Goal: Task Accomplishment & Management: Use online tool/utility

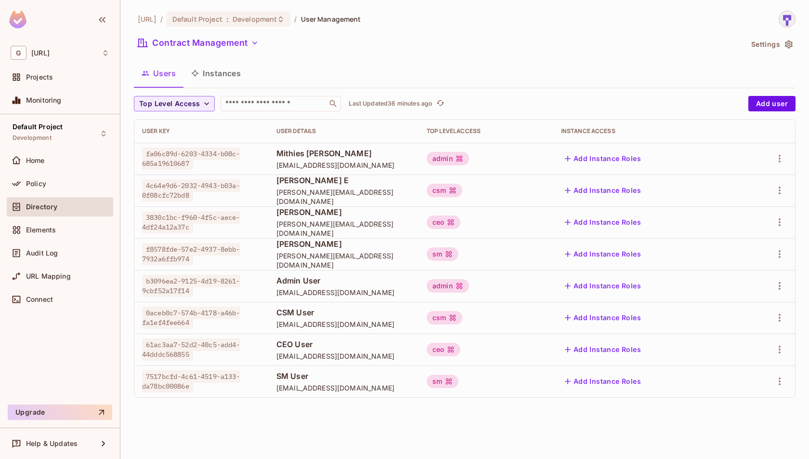
click at [385, 77] on div "Users Instances" at bounding box center [465, 73] width 662 height 24
click at [70, 178] on div "Policy" at bounding box center [60, 184] width 99 height 12
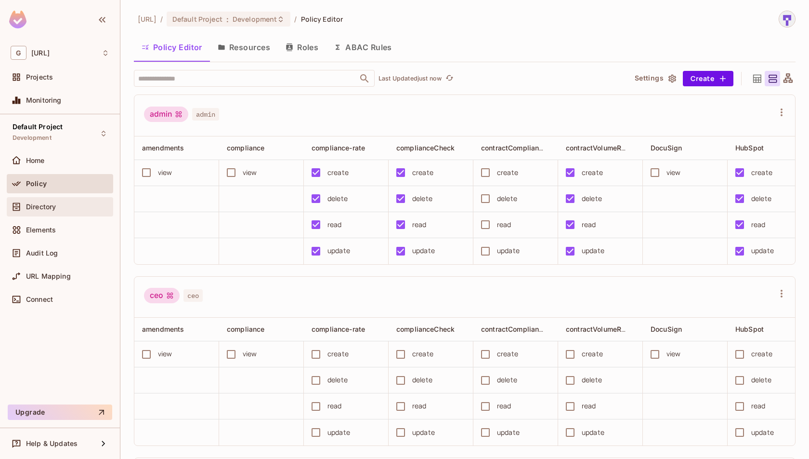
click at [56, 207] on span "Directory" at bounding box center [41, 207] width 30 height 8
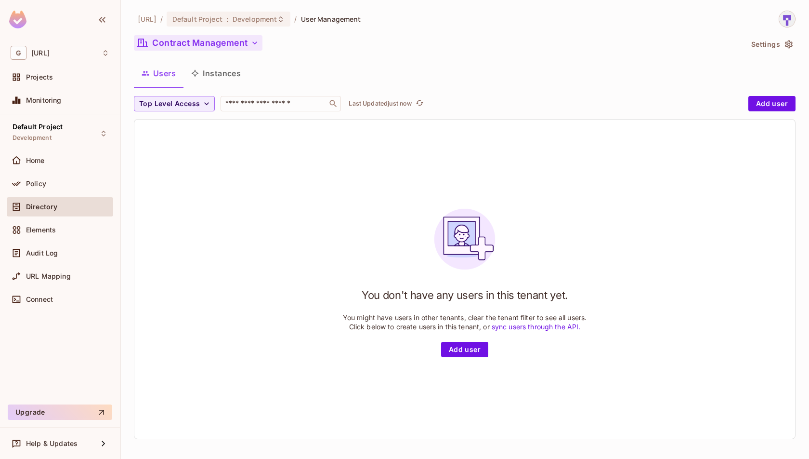
click at [237, 38] on button "Contract Management" at bounding box center [198, 42] width 129 height 15
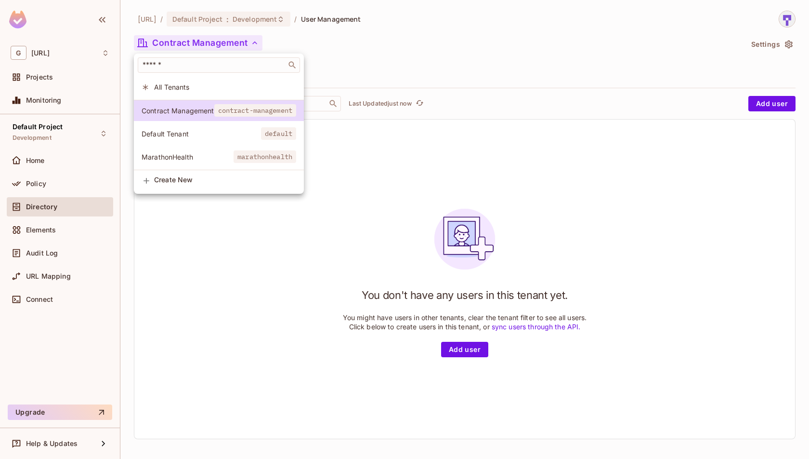
click at [258, 133] on span "Default Tenant" at bounding box center [201, 133] width 119 height 9
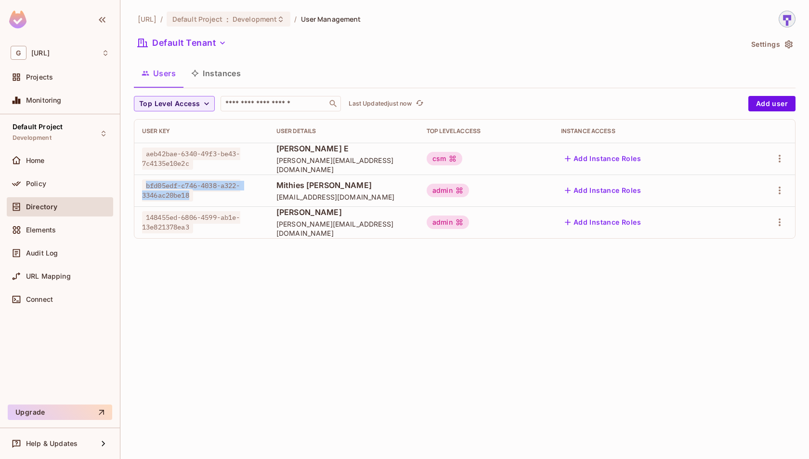
drag, startPoint x: 145, startPoint y: 183, endPoint x: 194, endPoint y: 199, distance: 51.8
click at [195, 200] on td "bfd05edf-c746-4038-a322-3346ac20be18" at bounding box center [201, 190] width 134 height 32
click at [214, 224] on div "148455ed-6806-4599-ab1e-13e821378ea3" at bounding box center [201, 221] width 119 height 19
click at [49, 178] on div "Policy" at bounding box center [60, 184] width 99 height 12
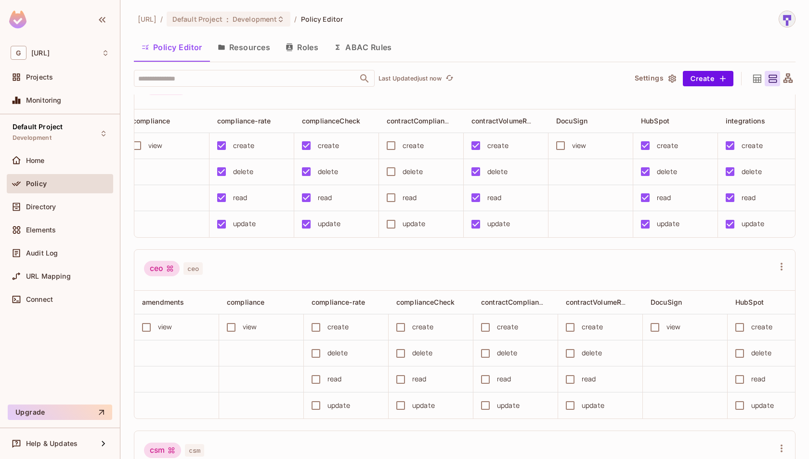
scroll to position [0, 94]
click at [257, 56] on button "Resources" at bounding box center [244, 47] width 68 height 24
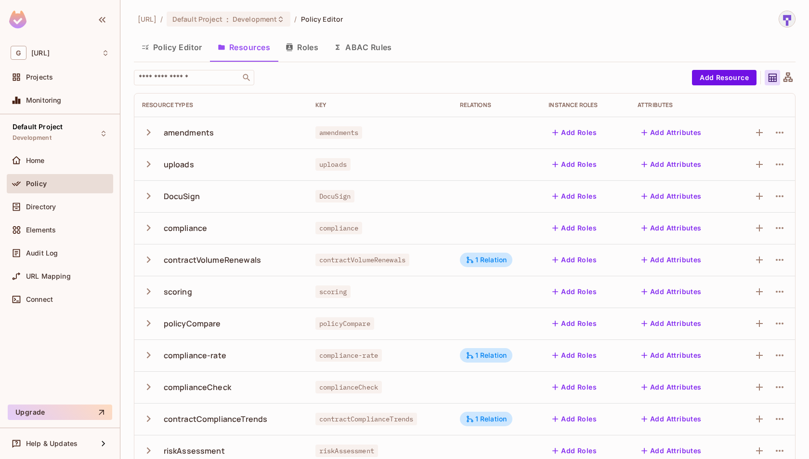
click at [184, 49] on button "Policy Editor" at bounding box center [172, 47] width 76 height 24
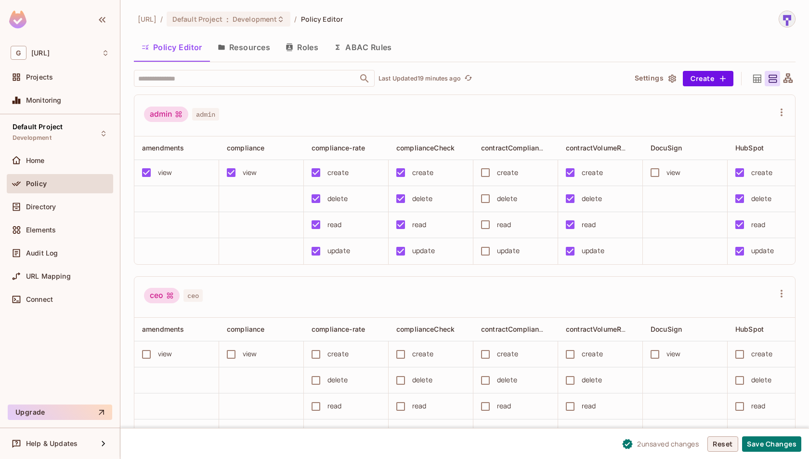
click at [715, 445] on button "Reset" at bounding box center [723, 443] width 31 height 15
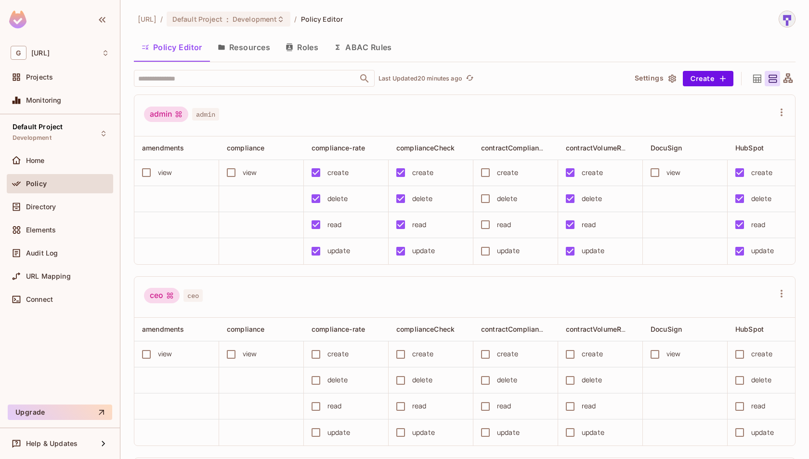
click at [260, 54] on button "Resources" at bounding box center [244, 47] width 68 height 24
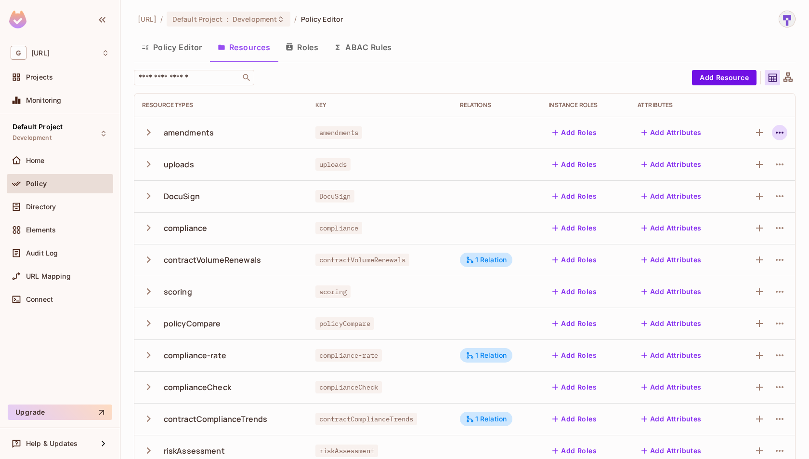
click at [780, 133] on icon "button" at bounding box center [780, 133] width 12 height 12
click at [760, 192] on div "Delete Resource" at bounding box center [741, 191] width 53 height 10
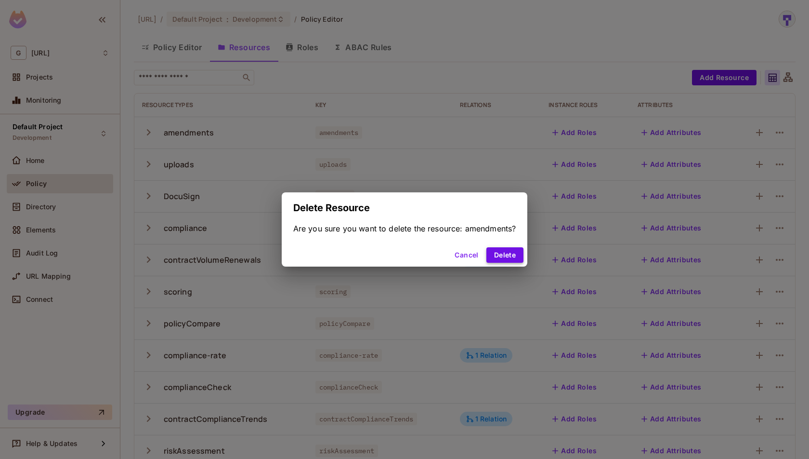
click at [513, 256] on button "Delete" at bounding box center [505, 254] width 37 height 15
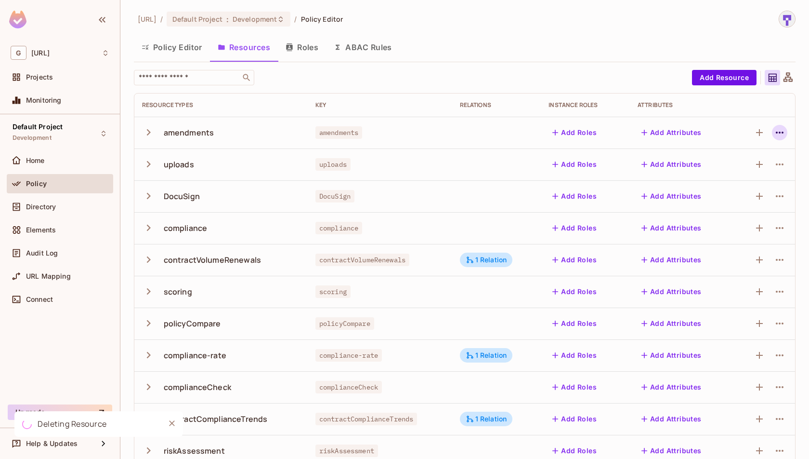
click at [781, 136] on icon "button" at bounding box center [780, 133] width 12 height 12
click at [746, 186] on div "Delete Resource" at bounding box center [741, 191] width 53 height 10
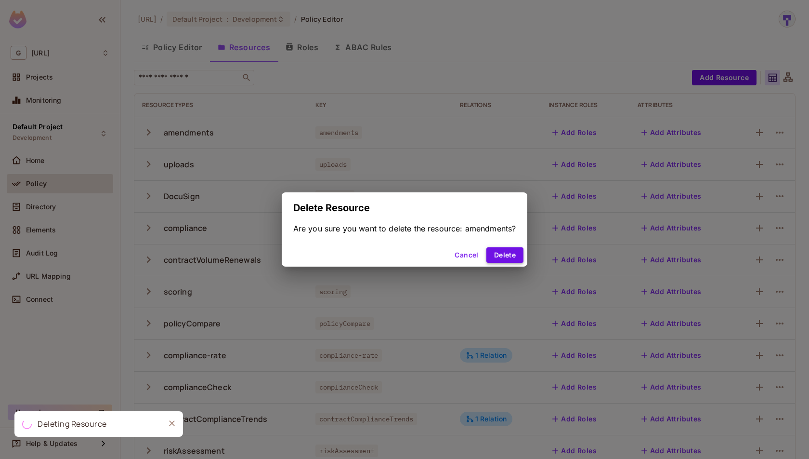
click at [512, 249] on button "Delete" at bounding box center [505, 254] width 37 height 15
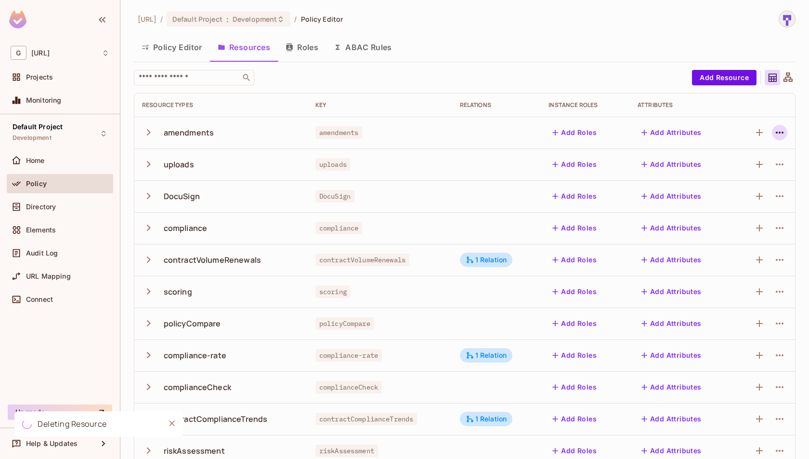
click at [783, 129] on icon "button" at bounding box center [780, 133] width 12 height 12
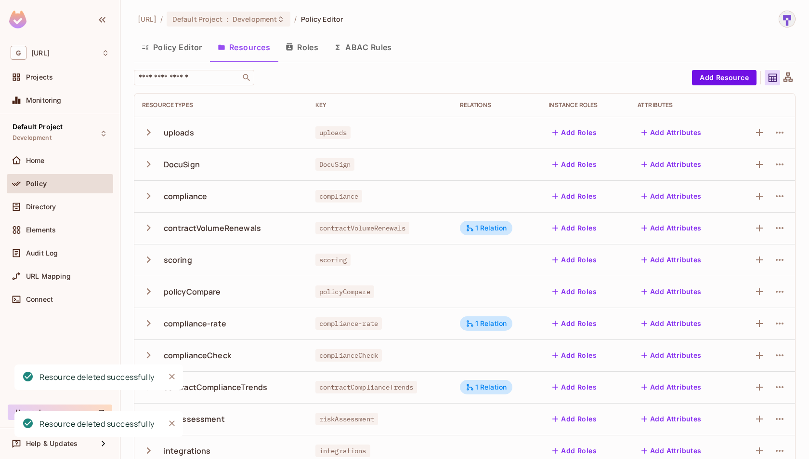
click at [783, 133] on icon "button" at bounding box center [780, 133] width 12 height 12
click at [734, 190] on div "Delete Resource" at bounding box center [741, 191] width 53 height 10
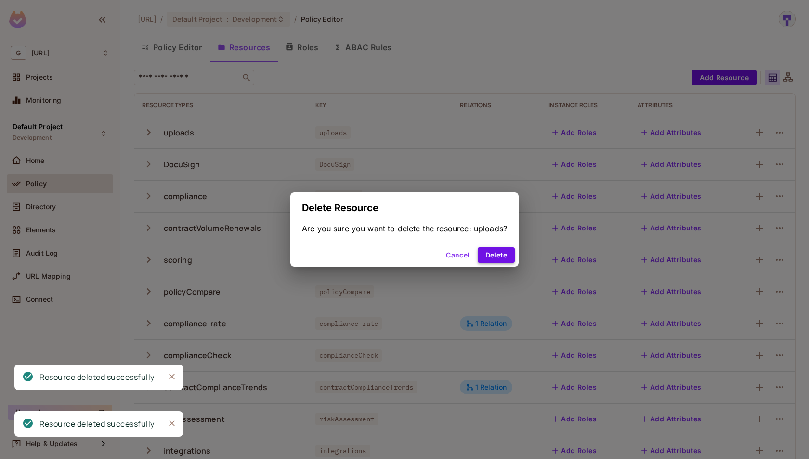
click at [500, 256] on button "Delete" at bounding box center [496, 254] width 37 height 15
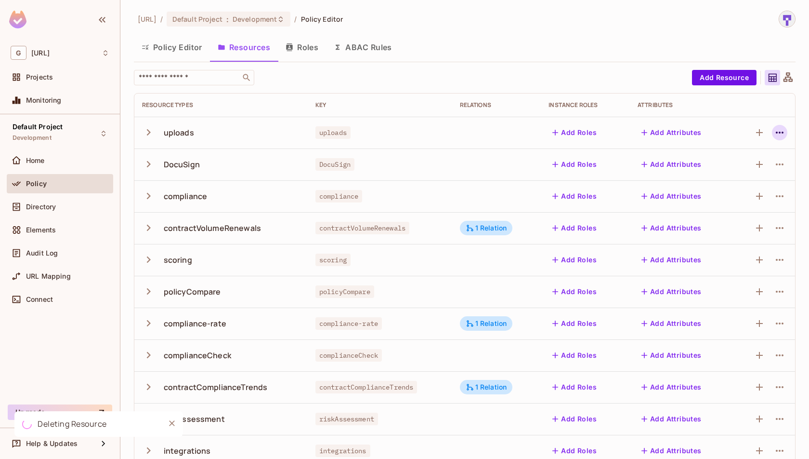
click at [781, 135] on icon "button" at bounding box center [780, 133] width 12 height 12
click at [745, 191] on div "Delete Resource" at bounding box center [741, 191] width 53 height 10
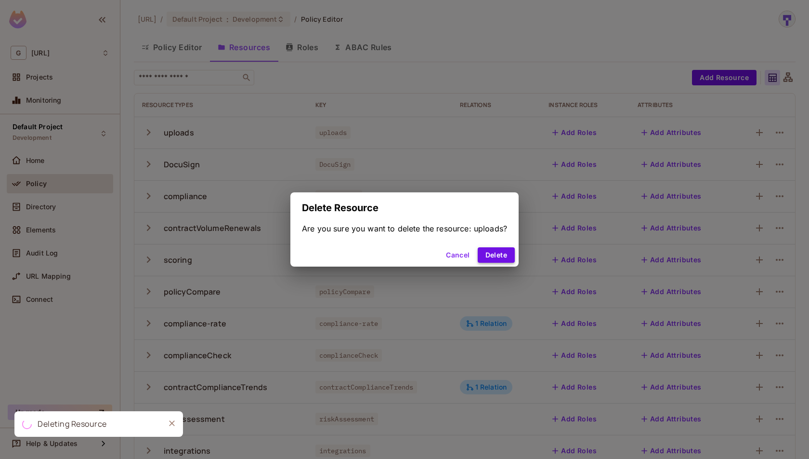
click at [494, 251] on button "Delete" at bounding box center [496, 254] width 37 height 15
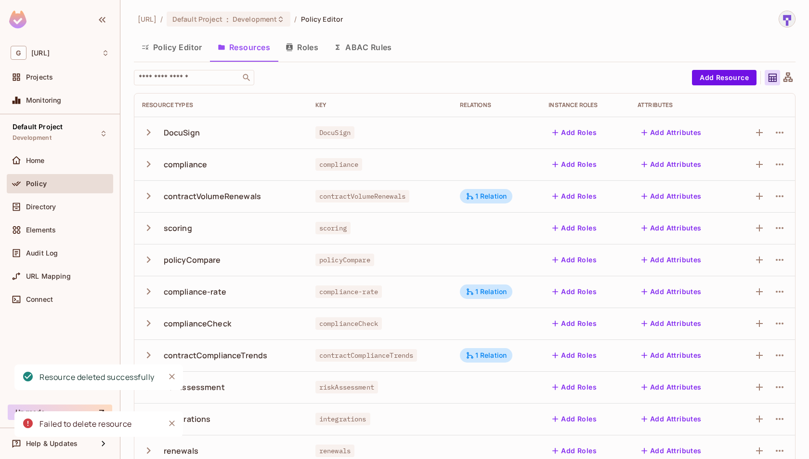
click at [777, 131] on icon "button" at bounding box center [780, 133] width 12 height 12
click at [727, 188] on div "Delete Resource" at bounding box center [741, 191] width 53 height 10
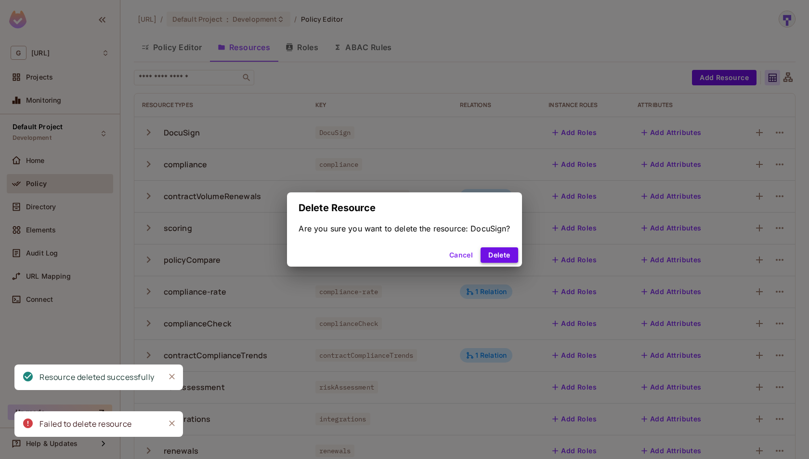
click at [503, 254] on button "Delete" at bounding box center [499, 254] width 37 height 15
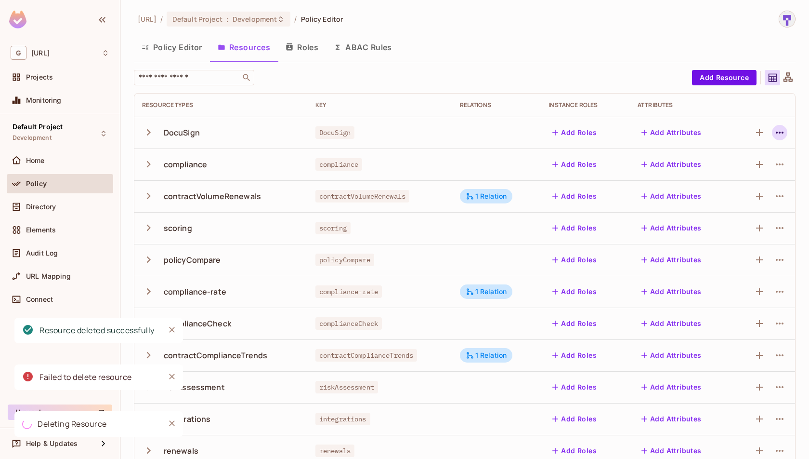
click at [784, 132] on icon "button" at bounding box center [780, 133] width 8 height 2
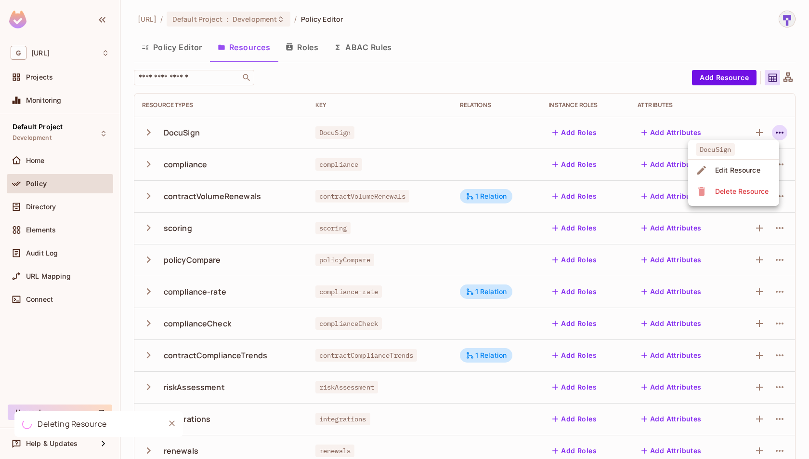
click at [732, 193] on div "Delete Resource" at bounding box center [741, 191] width 53 height 10
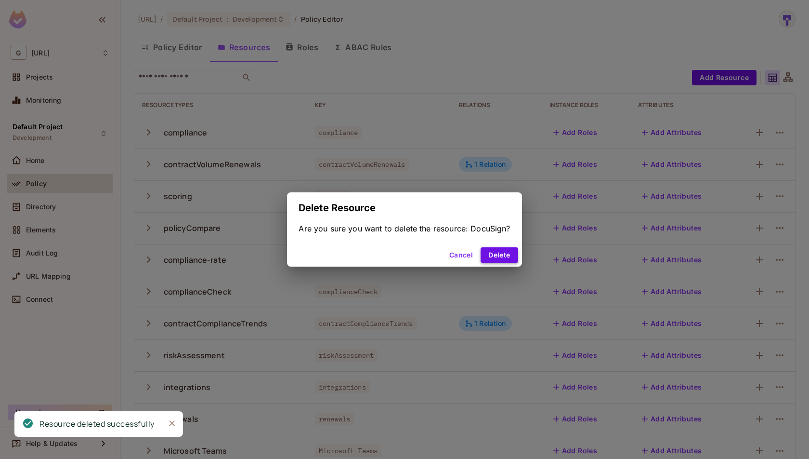
click at [513, 250] on button "Delete" at bounding box center [499, 254] width 37 height 15
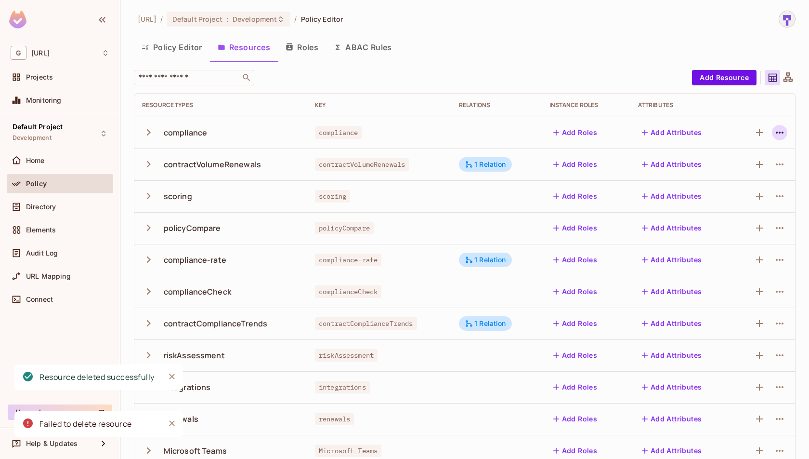
click at [778, 133] on icon "button" at bounding box center [780, 133] width 12 height 12
click at [739, 192] on div "Delete Resource" at bounding box center [741, 191] width 53 height 10
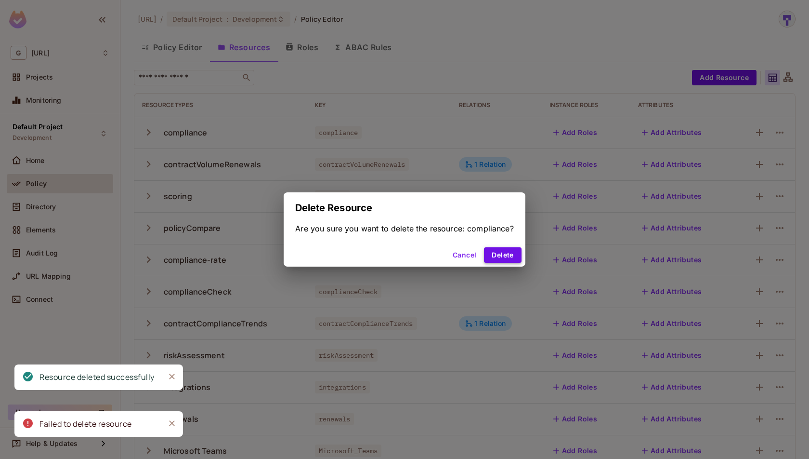
click at [512, 254] on button "Delete" at bounding box center [502, 254] width 37 height 15
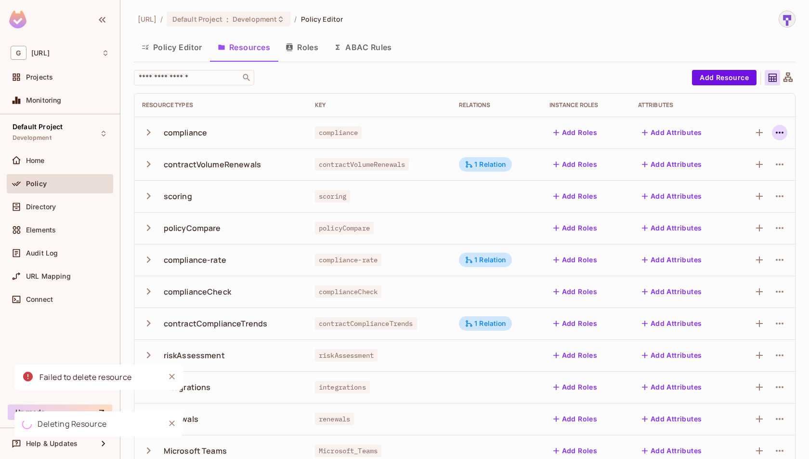
click at [779, 133] on icon "button" at bounding box center [780, 133] width 12 height 12
click at [729, 185] on span "Delete Resource" at bounding box center [741, 191] width 59 height 15
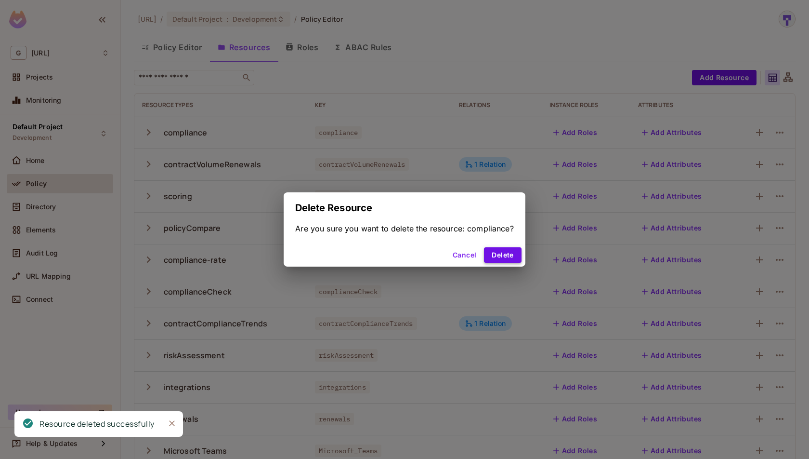
click at [502, 256] on button "Delete" at bounding box center [502, 254] width 37 height 15
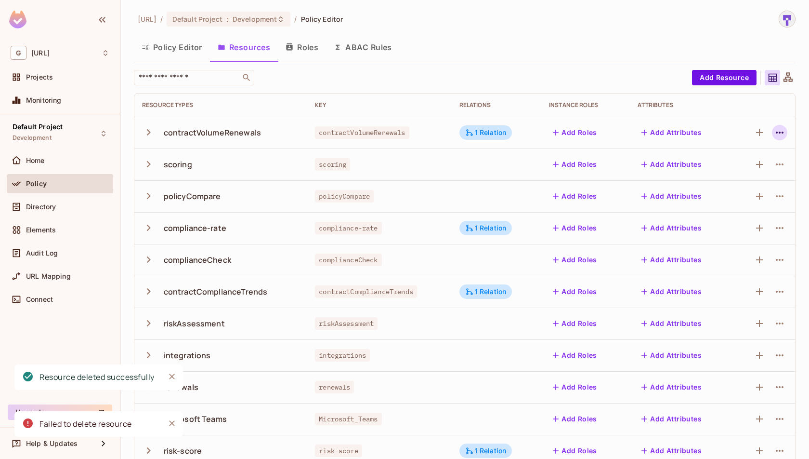
click at [780, 136] on icon "button" at bounding box center [780, 133] width 12 height 12
click at [730, 181] on li "Delete Resource" at bounding box center [720, 191] width 109 height 21
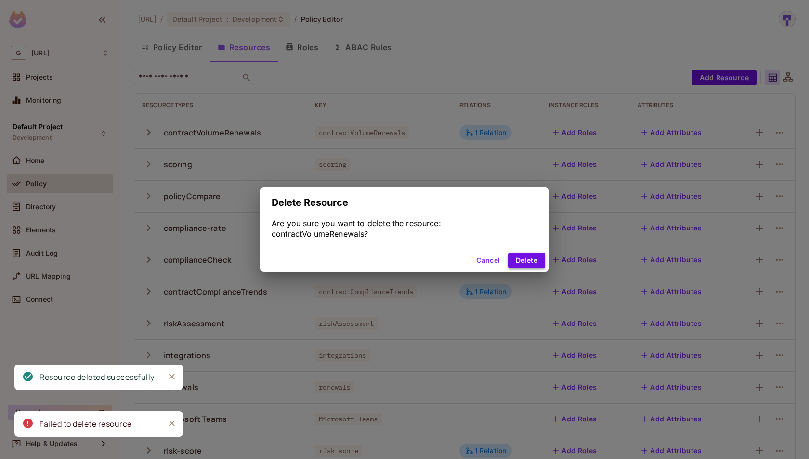
click at [540, 253] on button "Delete" at bounding box center [526, 259] width 37 height 15
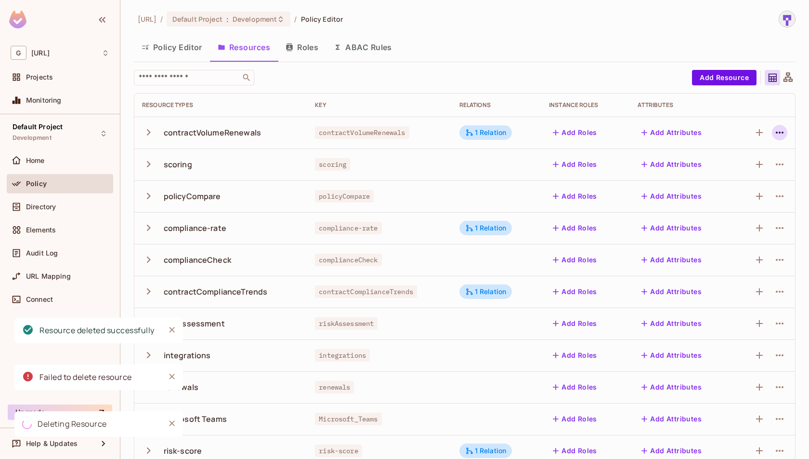
click at [780, 135] on icon "button" at bounding box center [780, 133] width 12 height 12
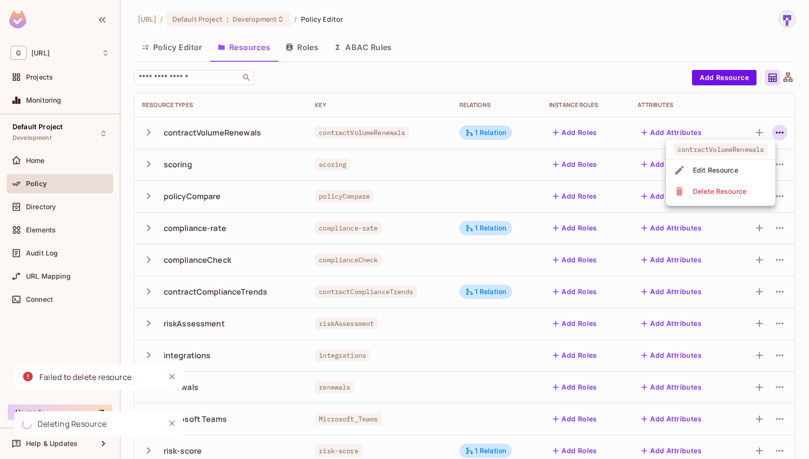
click at [738, 186] on div "Delete Resource" at bounding box center [719, 191] width 53 height 10
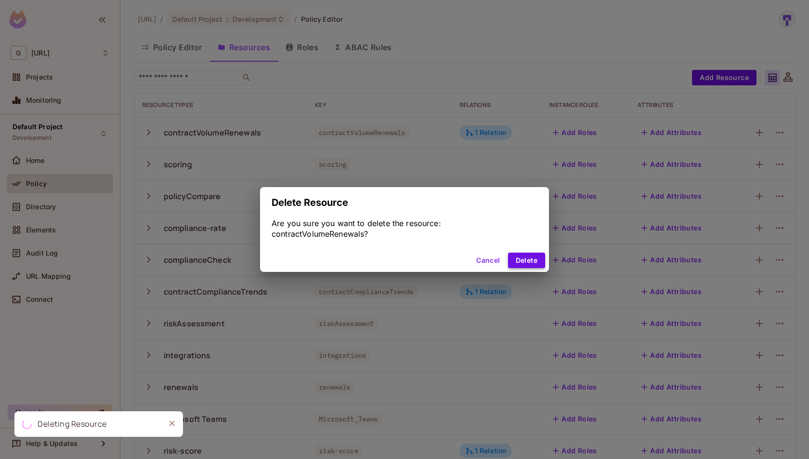
click at [519, 262] on button "Delete" at bounding box center [526, 259] width 37 height 15
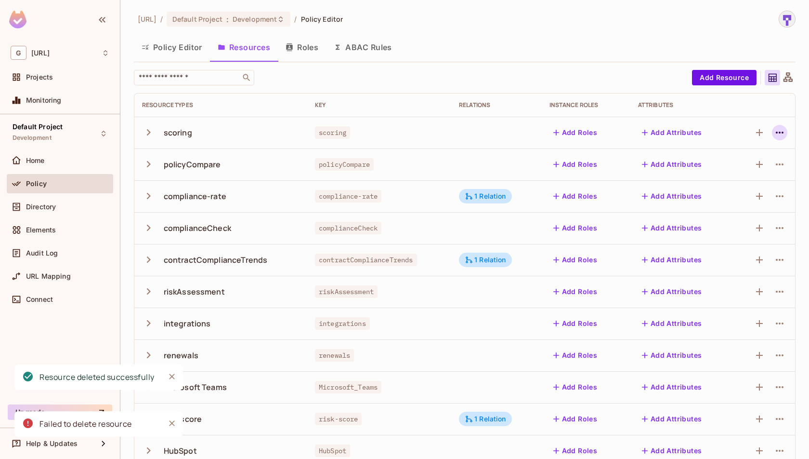
click at [781, 132] on icon "button" at bounding box center [780, 133] width 12 height 12
click at [746, 186] on div "Delete Resource" at bounding box center [741, 191] width 53 height 10
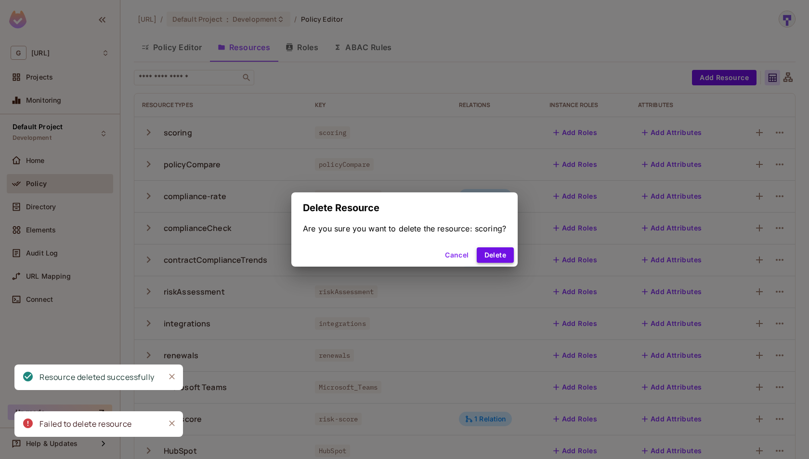
click at [503, 255] on button "Delete" at bounding box center [495, 254] width 37 height 15
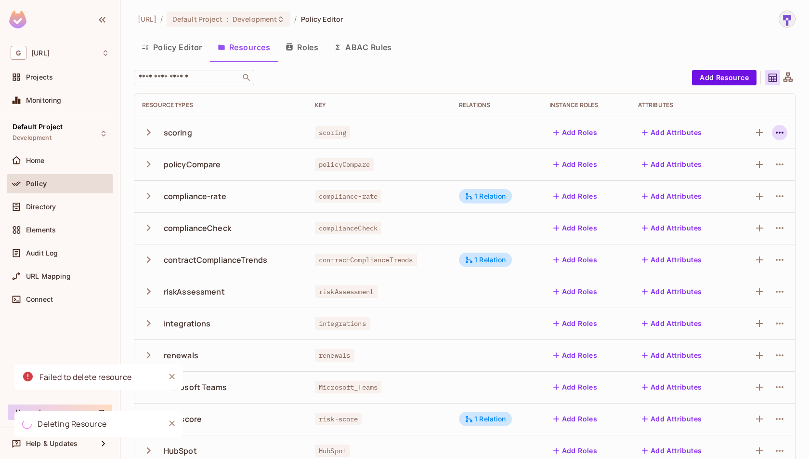
click at [777, 132] on icon "button" at bounding box center [780, 133] width 8 height 2
click at [739, 188] on div "Delete Resource" at bounding box center [741, 191] width 53 height 10
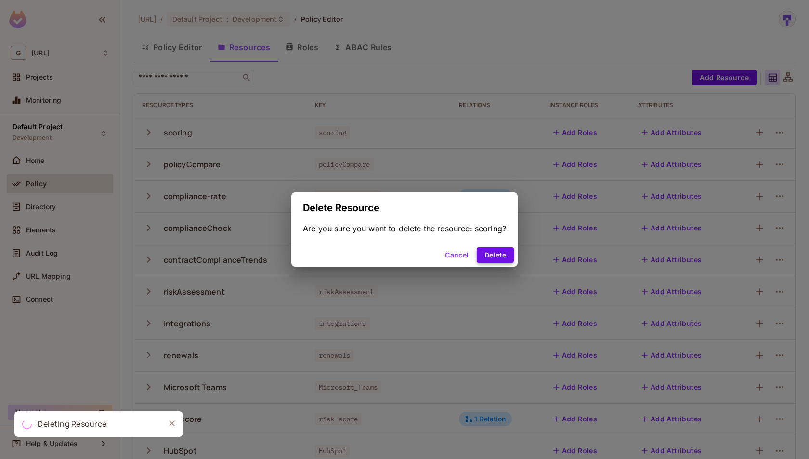
click at [507, 251] on button "Delete" at bounding box center [495, 254] width 37 height 15
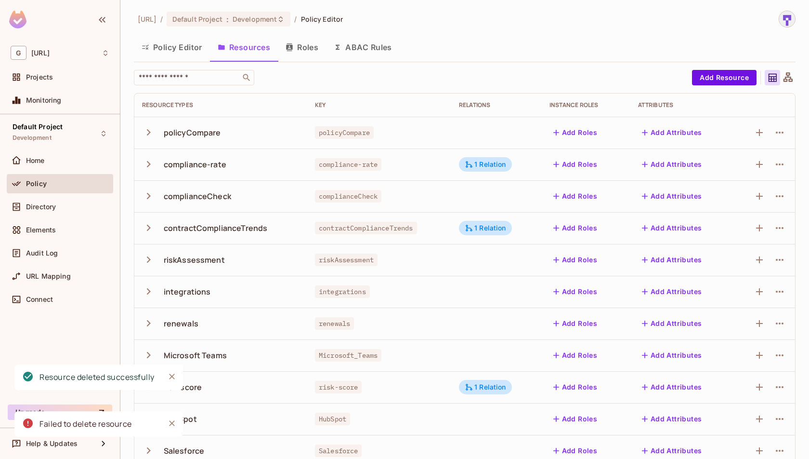
click at [781, 135] on icon "button" at bounding box center [780, 133] width 12 height 12
click at [738, 187] on div "Delete Resource" at bounding box center [741, 191] width 53 height 10
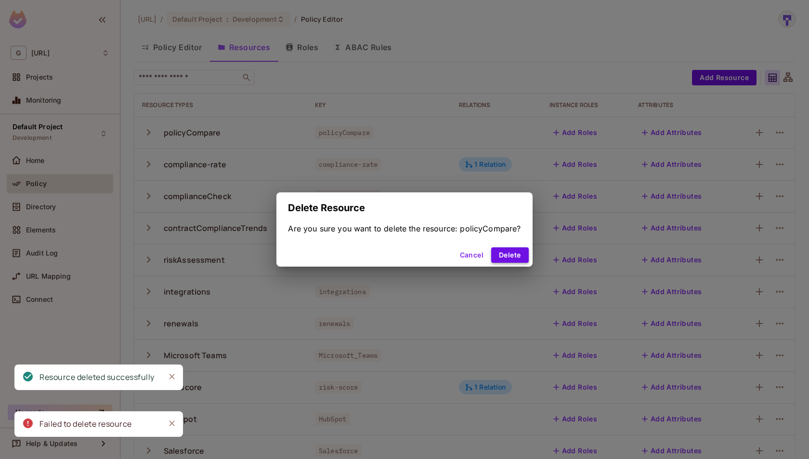
click at [508, 252] on button "Delete" at bounding box center [509, 254] width 37 height 15
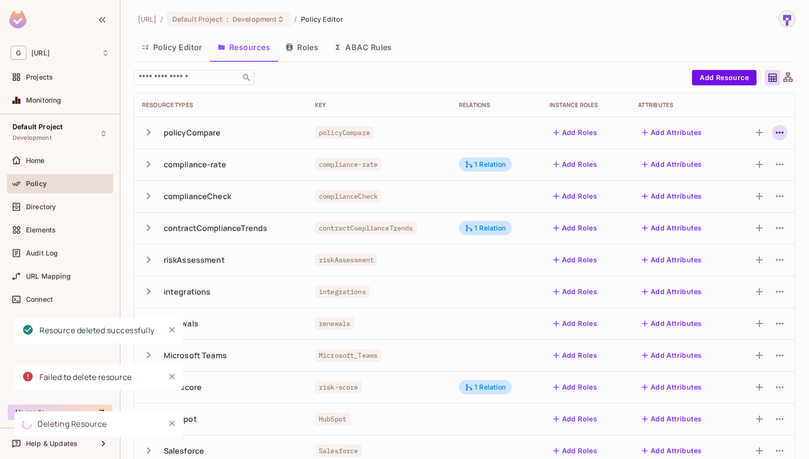
click at [777, 136] on icon "button" at bounding box center [780, 133] width 12 height 12
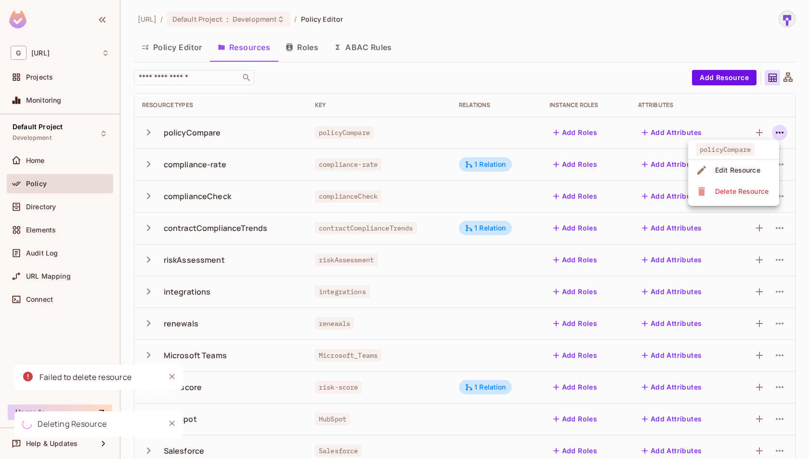
click at [735, 193] on div "Delete Resource" at bounding box center [741, 191] width 53 height 10
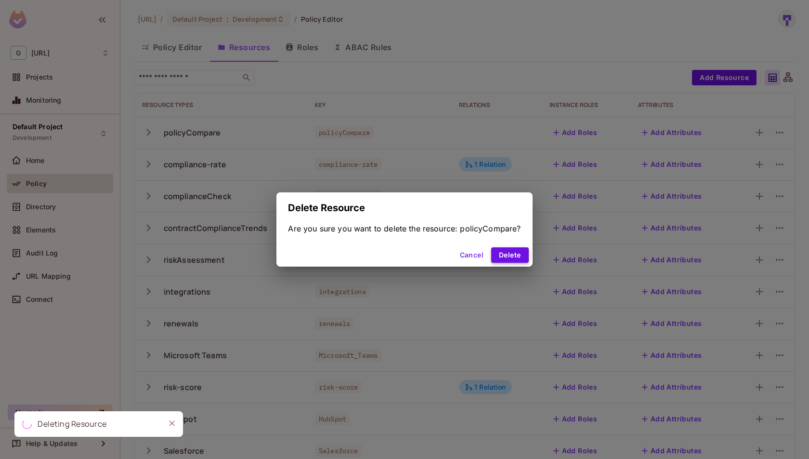
click at [508, 251] on button "Delete" at bounding box center [509, 254] width 37 height 15
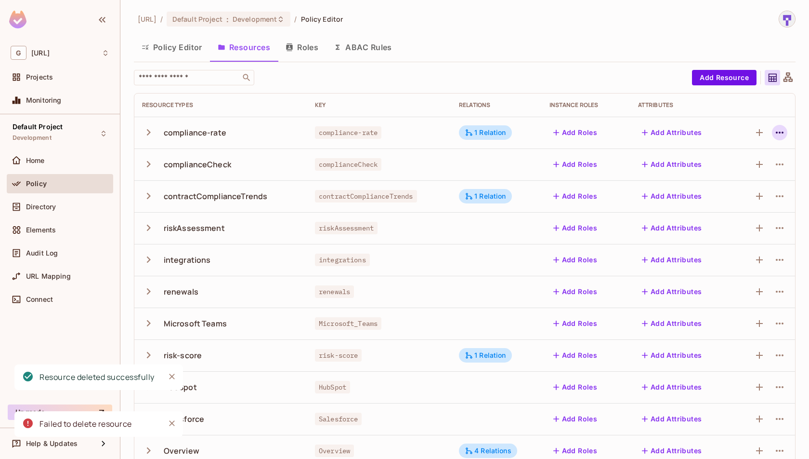
click at [780, 131] on icon "button" at bounding box center [780, 133] width 12 height 12
click at [737, 185] on span "Delete Resource" at bounding box center [741, 191] width 59 height 15
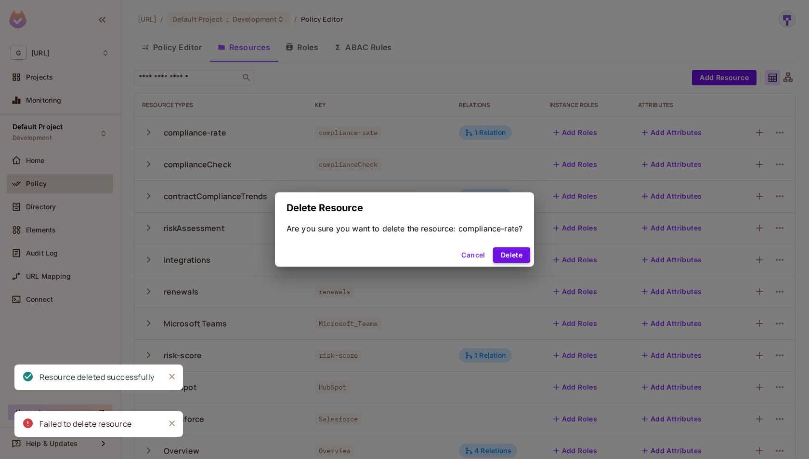
click at [520, 254] on button "Delete" at bounding box center [511, 254] width 37 height 15
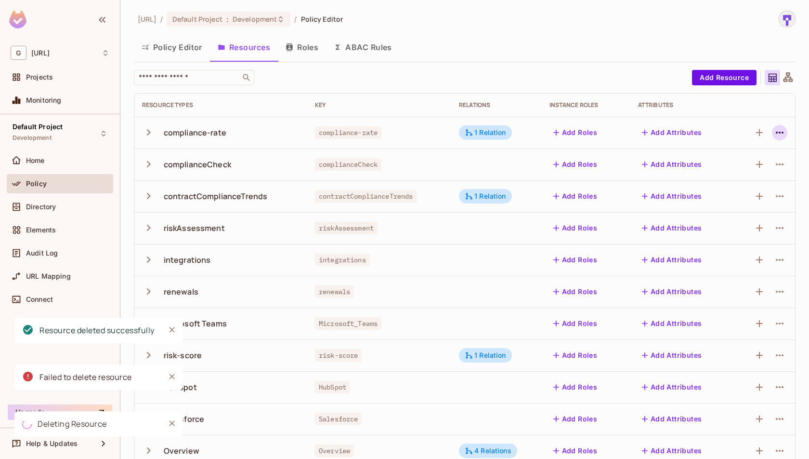
click at [781, 136] on icon "button" at bounding box center [780, 133] width 12 height 12
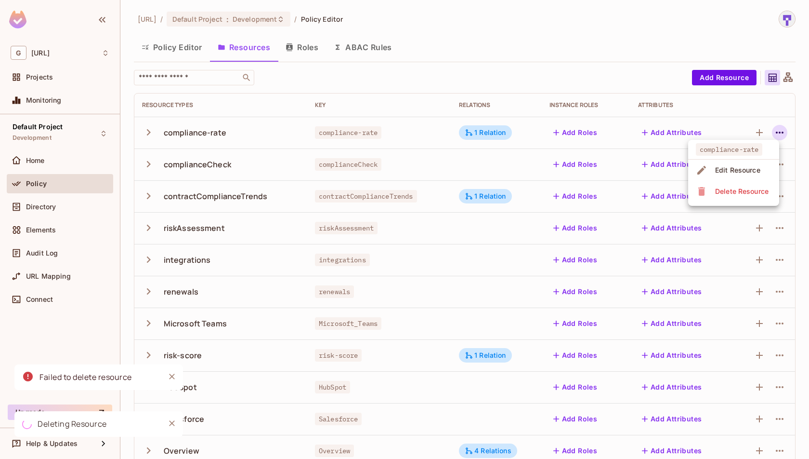
click at [751, 184] on span "Delete Resource" at bounding box center [741, 191] width 59 height 15
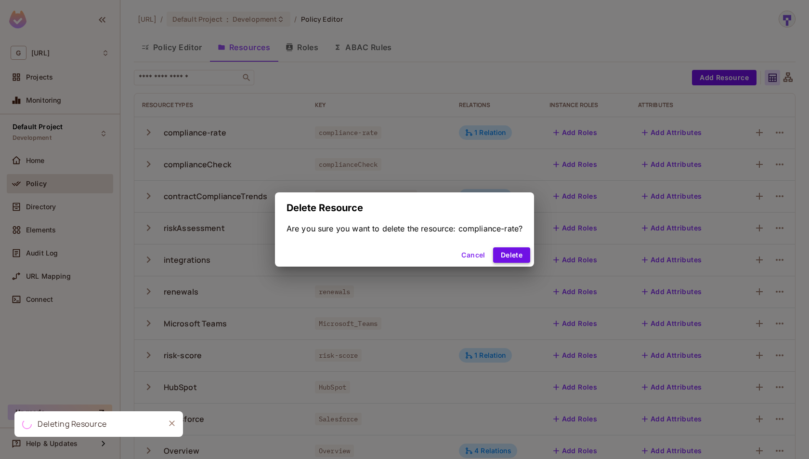
click at [509, 258] on button "Delete" at bounding box center [511, 254] width 37 height 15
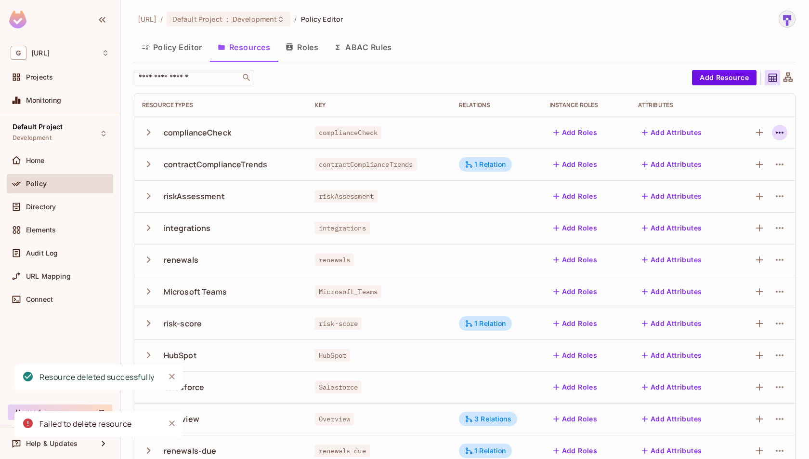
click at [779, 132] on icon "button" at bounding box center [780, 133] width 8 height 2
click at [753, 194] on div "Delete Resource" at bounding box center [741, 191] width 53 height 10
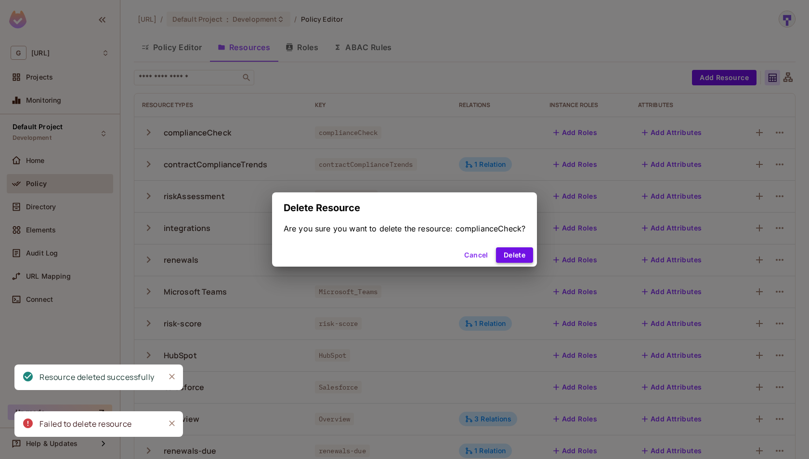
click at [517, 254] on button "Delete" at bounding box center [514, 254] width 37 height 15
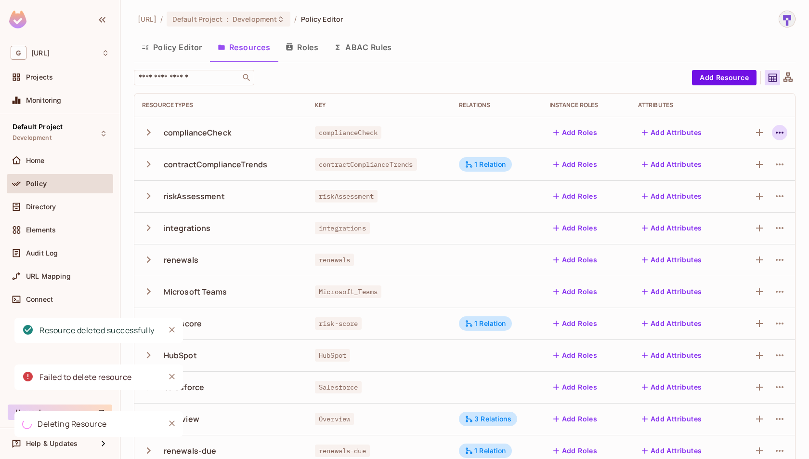
click at [781, 133] on icon "button" at bounding box center [780, 133] width 12 height 12
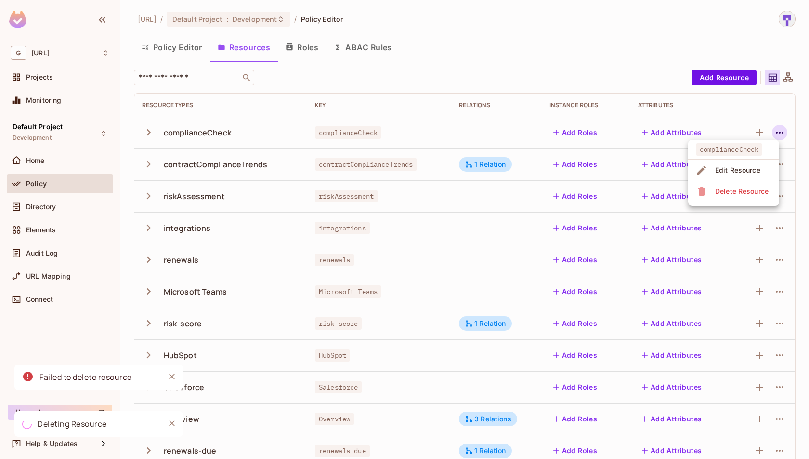
click at [742, 193] on div "Delete Resource" at bounding box center [741, 191] width 53 height 10
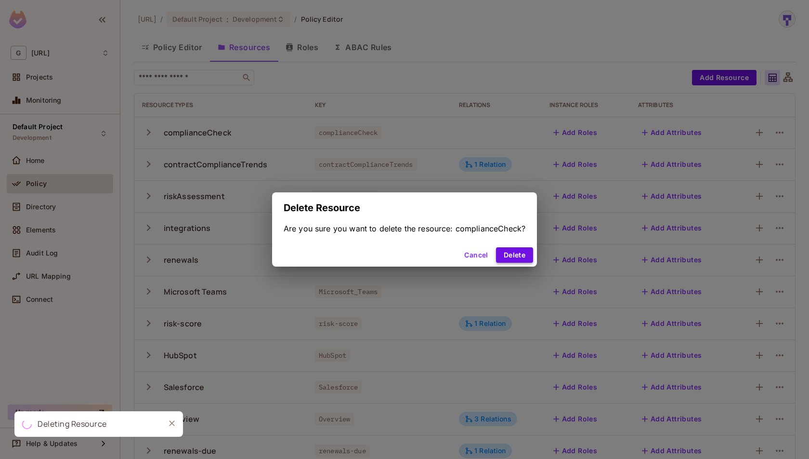
click at [512, 257] on button "Delete" at bounding box center [514, 254] width 37 height 15
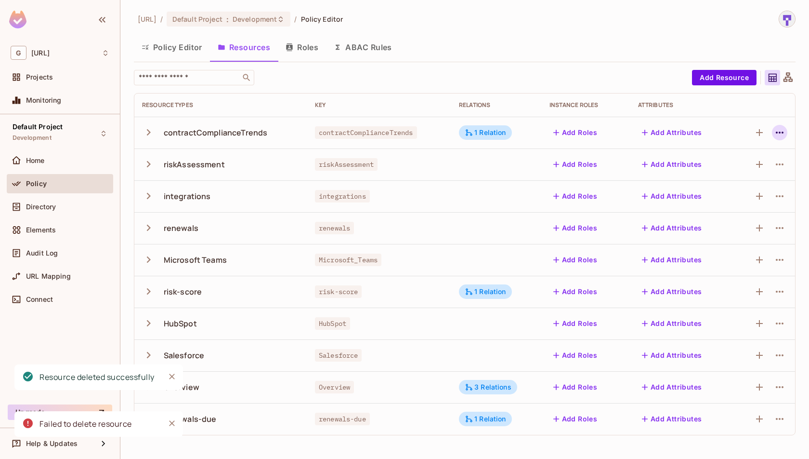
click at [778, 131] on icon "button" at bounding box center [780, 133] width 12 height 12
click at [734, 181] on li "Delete Resource" at bounding box center [717, 191] width 118 height 21
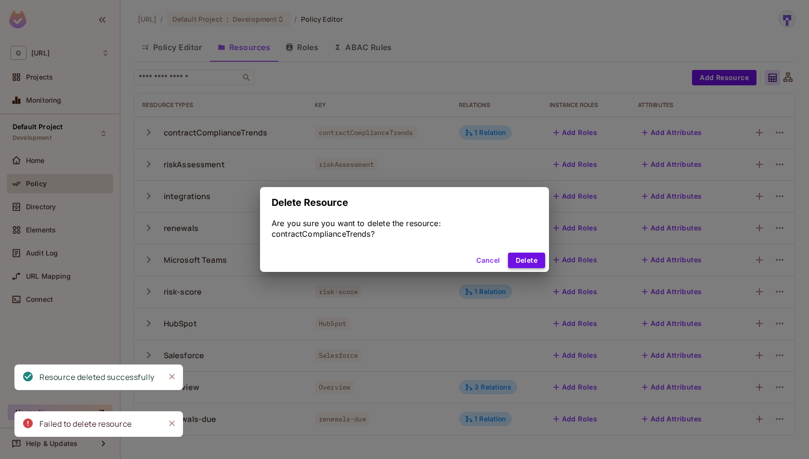
click at [524, 255] on button "Delete" at bounding box center [526, 259] width 37 height 15
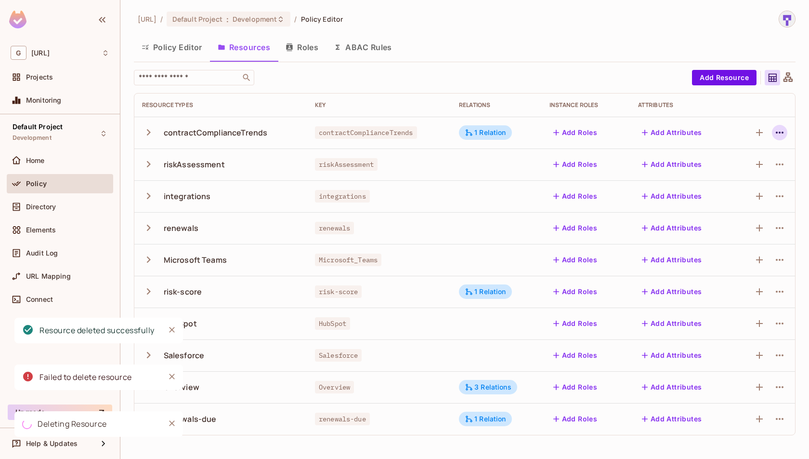
click at [776, 135] on icon "button" at bounding box center [780, 133] width 12 height 12
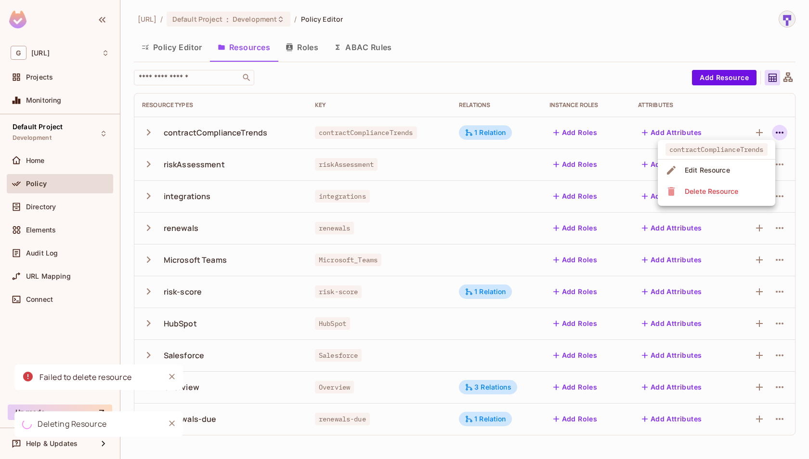
click at [735, 186] on div "Delete Resource" at bounding box center [711, 191] width 53 height 10
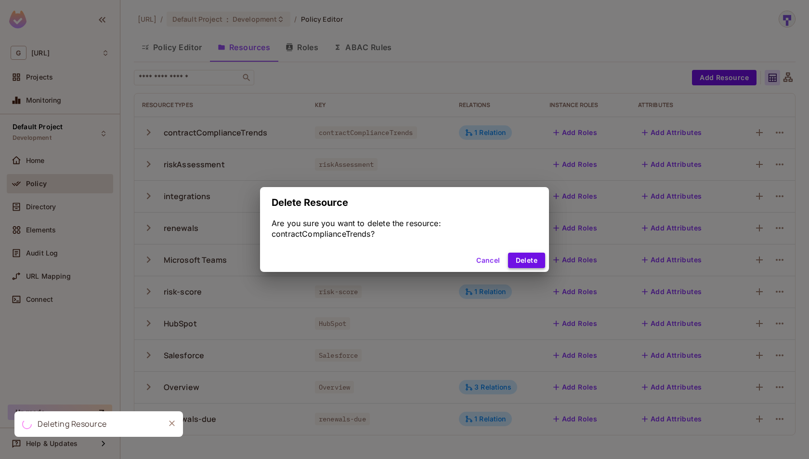
click at [530, 262] on button "Delete" at bounding box center [526, 259] width 37 height 15
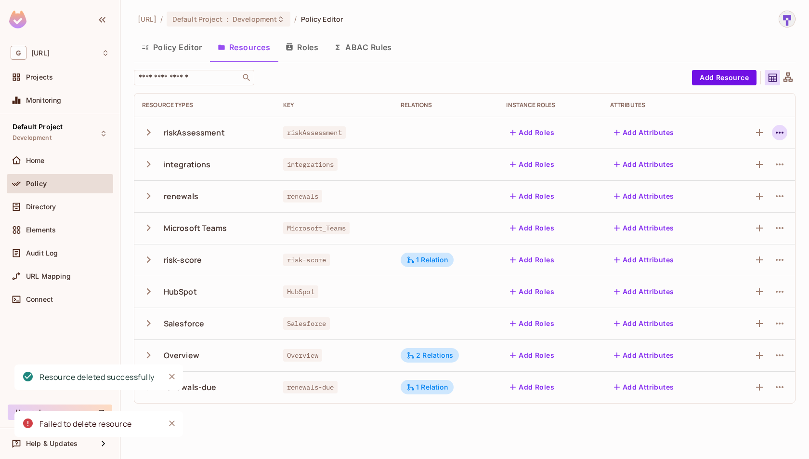
click at [775, 132] on icon "button" at bounding box center [780, 133] width 12 height 12
click at [750, 184] on span "Delete Resource" at bounding box center [741, 191] width 59 height 15
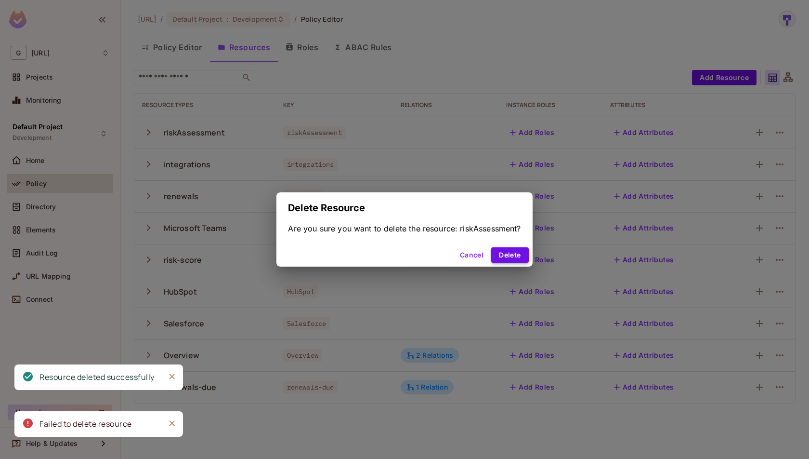
click at [517, 262] on button "Delete" at bounding box center [509, 254] width 37 height 15
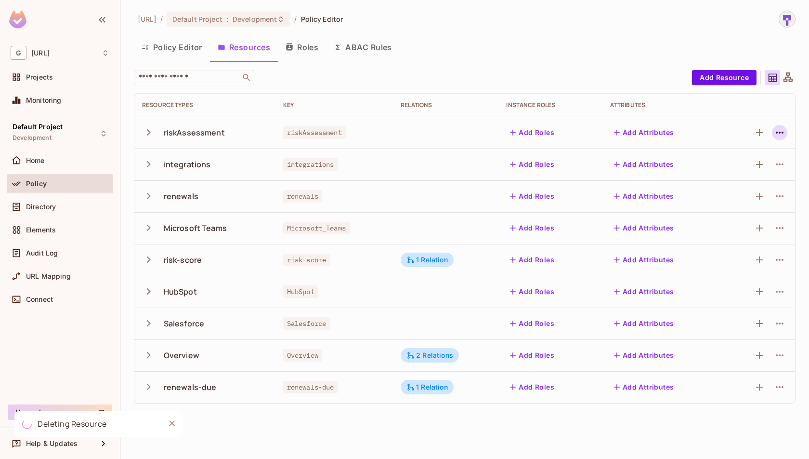
click at [783, 137] on icon "button" at bounding box center [780, 133] width 12 height 12
click at [746, 193] on div "Delete Resource" at bounding box center [741, 191] width 53 height 10
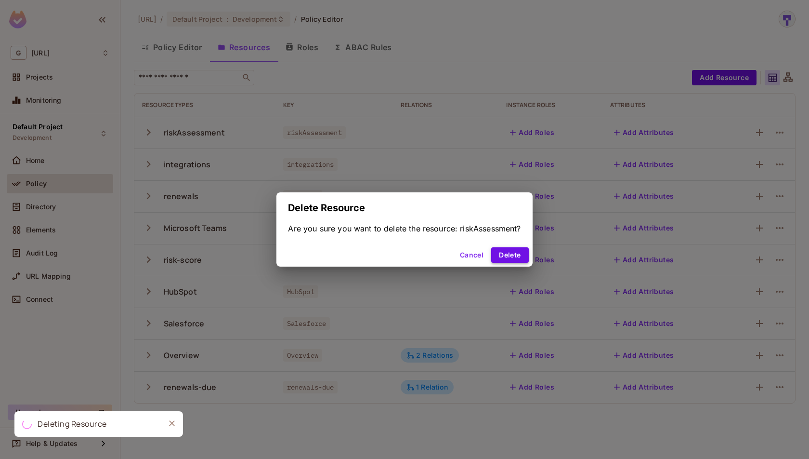
click at [508, 259] on button "Delete" at bounding box center [509, 254] width 37 height 15
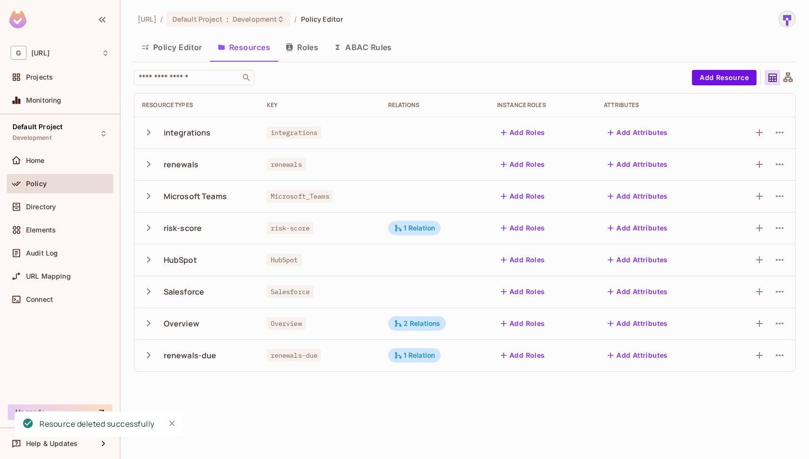
click at [777, 136] on icon "button" at bounding box center [780, 133] width 12 height 12
click at [745, 191] on div "Delete Resource" at bounding box center [741, 191] width 53 height 10
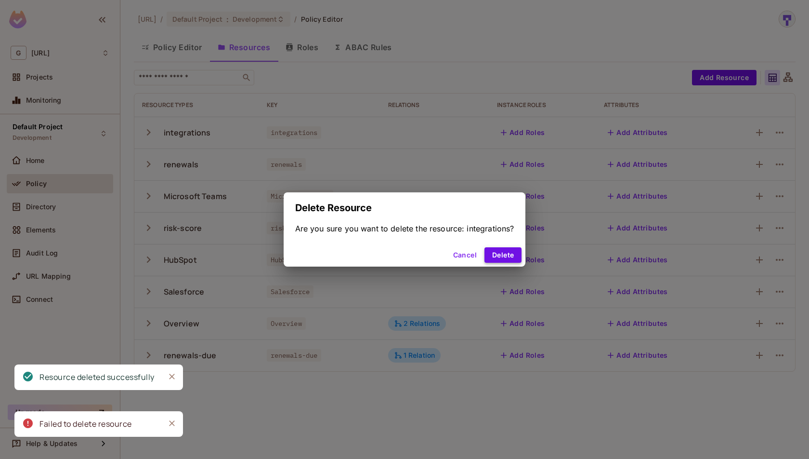
click at [499, 254] on button "Delete" at bounding box center [503, 254] width 37 height 15
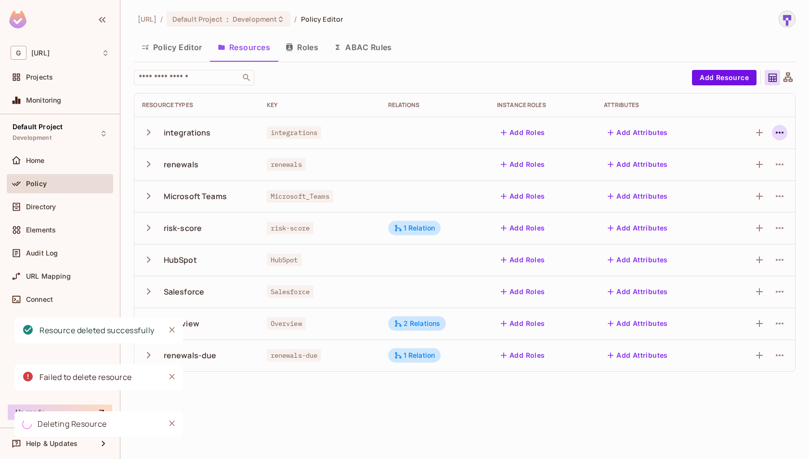
click at [782, 134] on icon "button" at bounding box center [780, 133] width 12 height 12
click at [739, 195] on div "Delete Resource" at bounding box center [741, 191] width 53 height 10
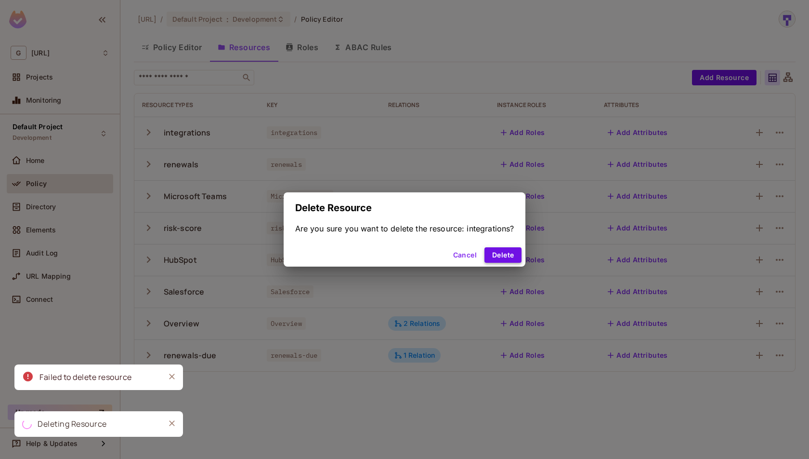
click at [521, 248] on button "Delete" at bounding box center [503, 254] width 37 height 15
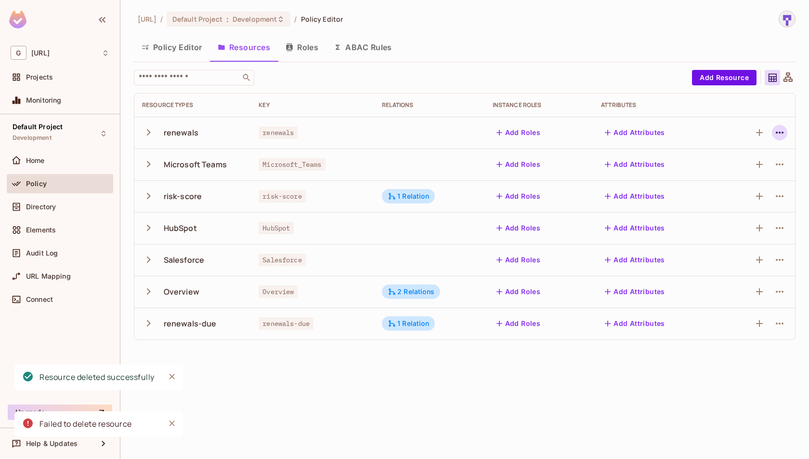
click at [785, 138] on button "button" at bounding box center [779, 132] width 15 height 15
click at [749, 184] on span "Delete Resource" at bounding box center [741, 191] width 59 height 15
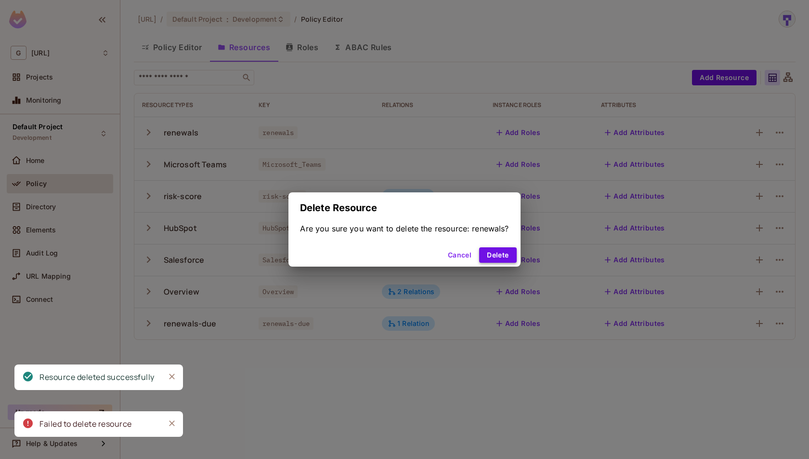
click at [500, 259] on button "Delete" at bounding box center [497, 254] width 37 height 15
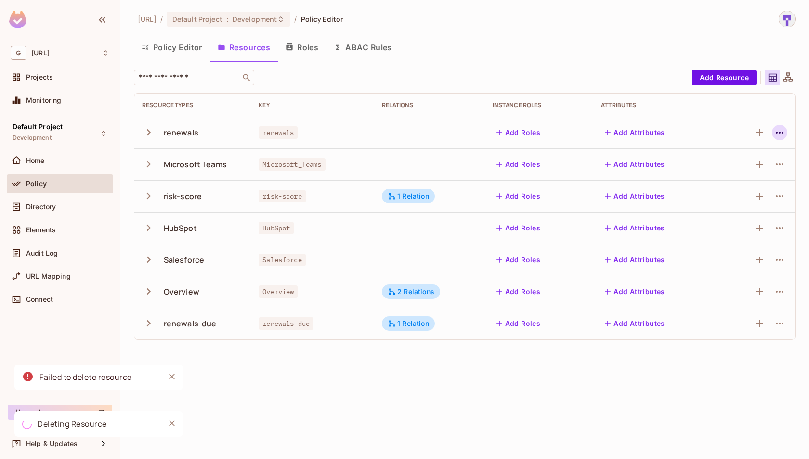
click at [784, 132] on icon "button" at bounding box center [780, 133] width 12 height 12
click at [747, 185] on span "Delete Resource" at bounding box center [741, 191] width 59 height 15
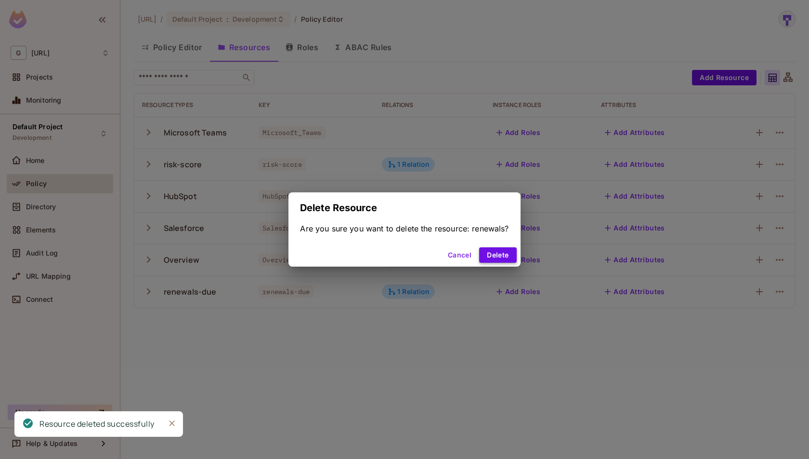
click at [500, 257] on button "Delete" at bounding box center [497, 254] width 37 height 15
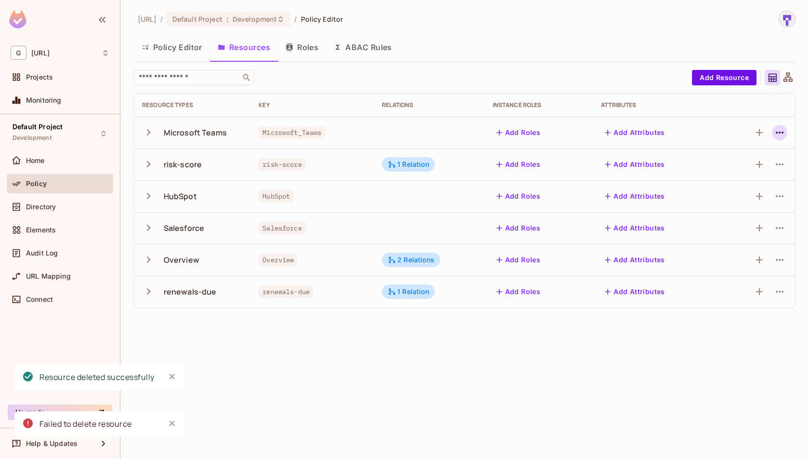
click at [781, 132] on icon "button" at bounding box center [780, 133] width 12 height 12
click at [745, 190] on div "Delete Resource" at bounding box center [741, 191] width 53 height 10
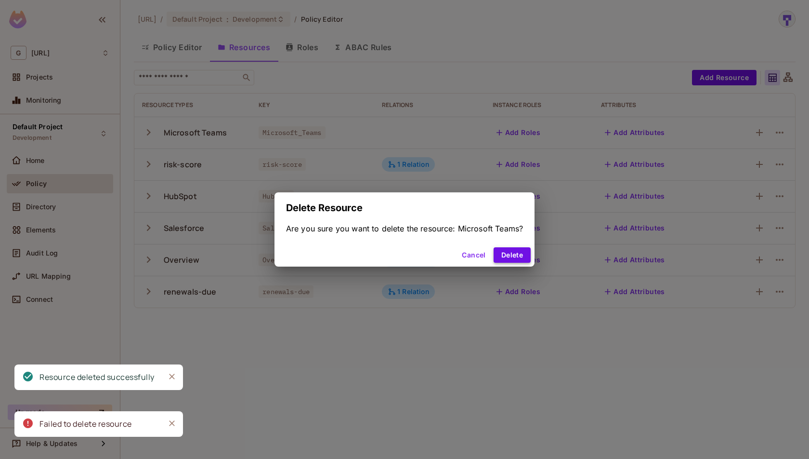
click at [521, 252] on button "Delete" at bounding box center [512, 254] width 37 height 15
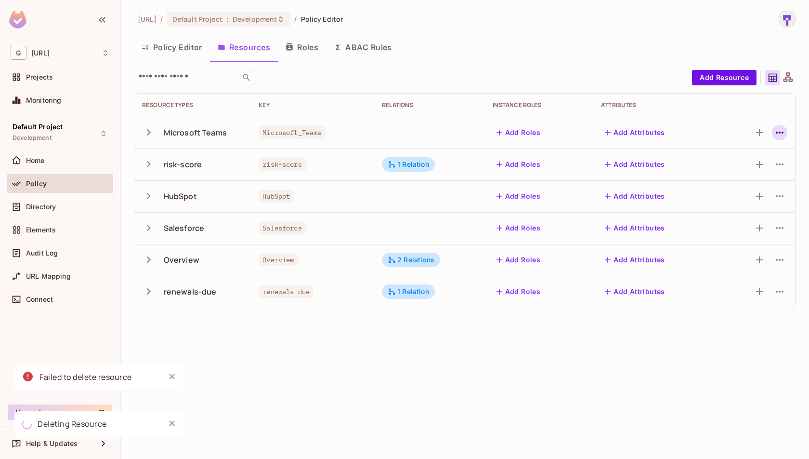
click at [783, 135] on icon "button" at bounding box center [780, 133] width 12 height 12
click at [735, 190] on div "Delete Resource" at bounding box center [741, 191] width 53 height 10
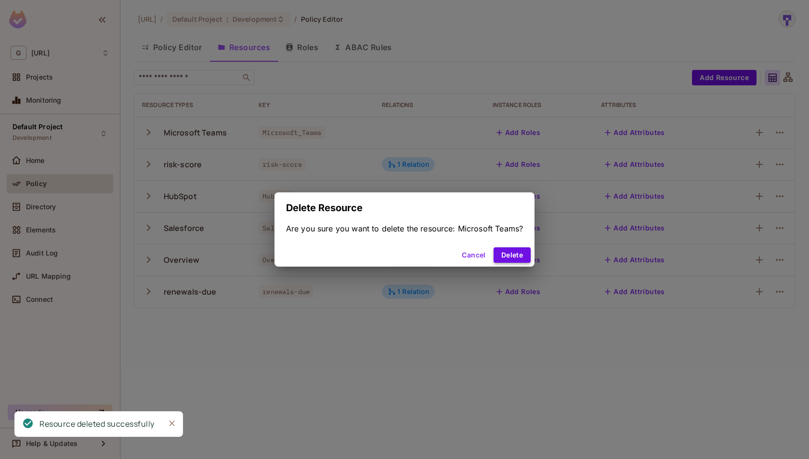
click at [513, 256] on button "Delete" at bounding box center [512, 254] width 37 height 15
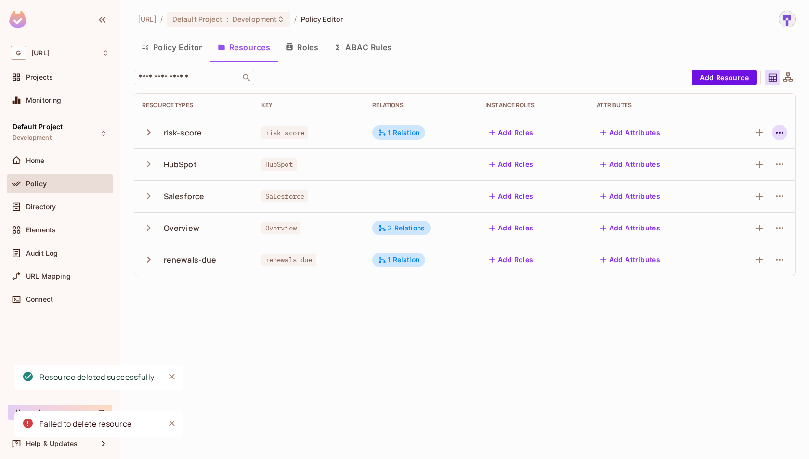
click at [786, 134] on button "button" at bounding box center [779, 132] width 15 height 15
click at [747, 192] on div "Delete Resource" at bounding box center [741, 191] width 53 height 10
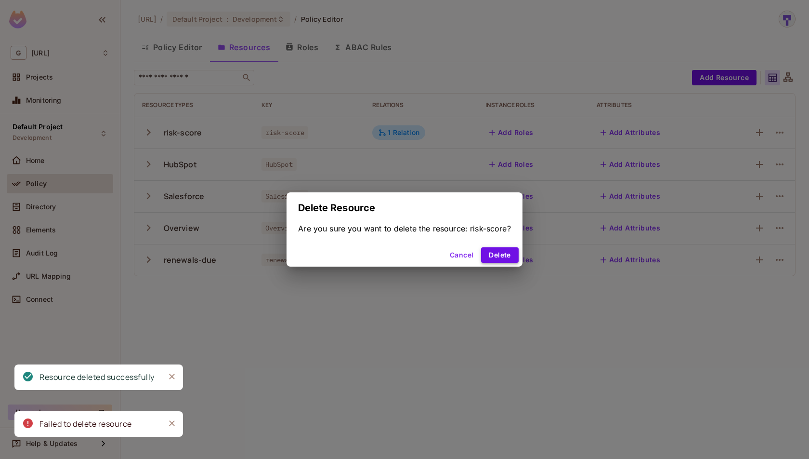
click at [503, 254] on button "Delete" at bounding box center [499, 254] width 37 height 15
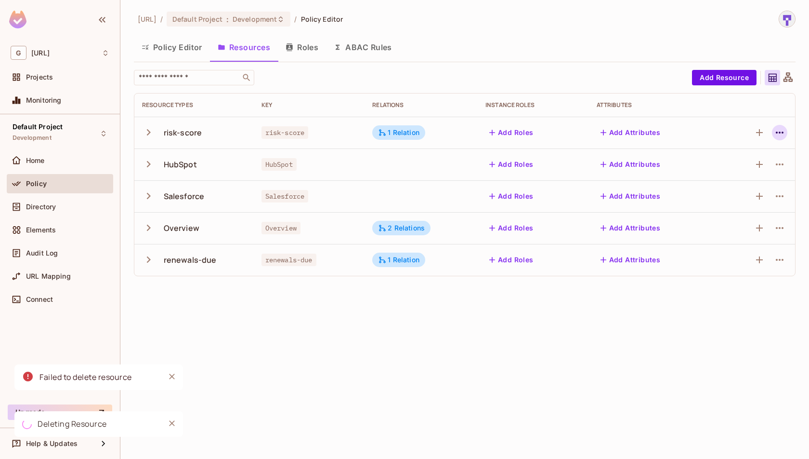
click at [781, 132] on icon "button" at bounding box center [780, 133] width 12 height 12
click at [740, 194] on div "Delete Resource" at bounding box center [741, 191] width 53 height 10
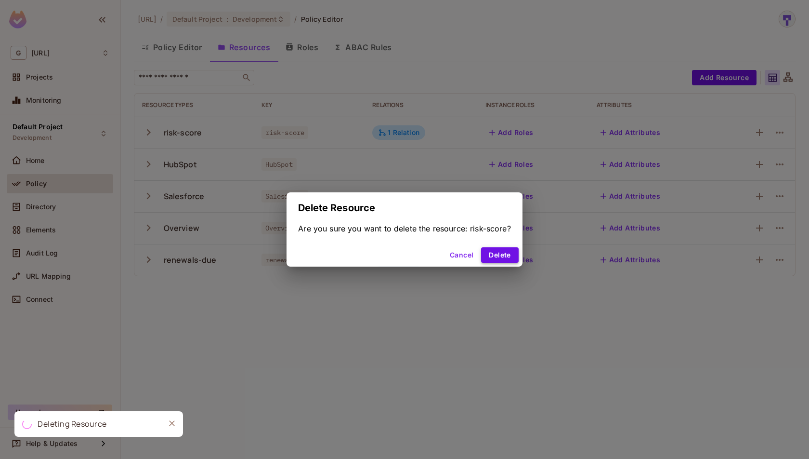
click at [502, 253] on button "Delete" at bounding box center [499, 254] width 37 height 15
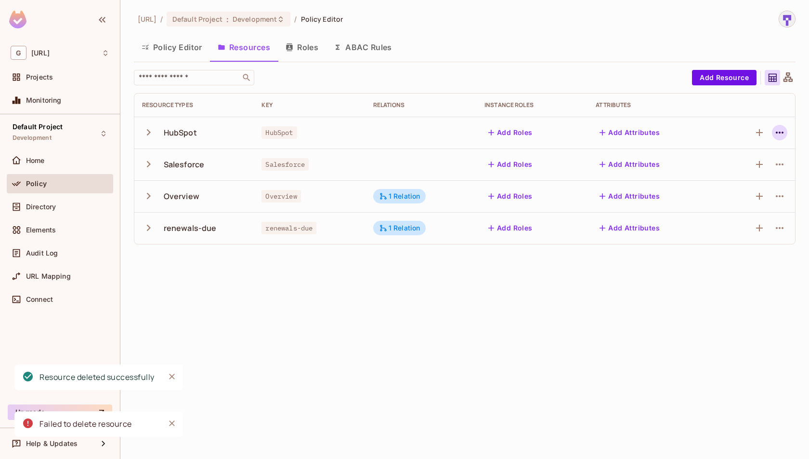
click at [777, 137] on icon "button" at bounding box center [780, 133] width 12 height 12
click at [749, 182] on li "Delete Resource" at bounding box center [733, 191] width 91 height 21
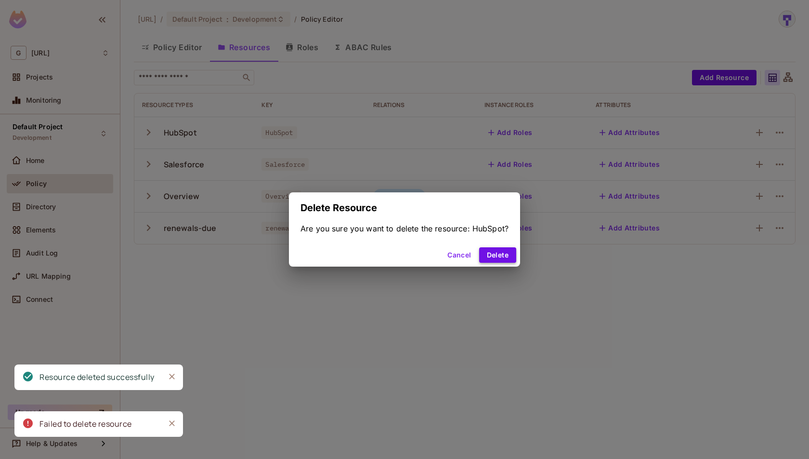
click at [495, 251] on button "Delete" at bounding box center [497, 254] width 37 height 15
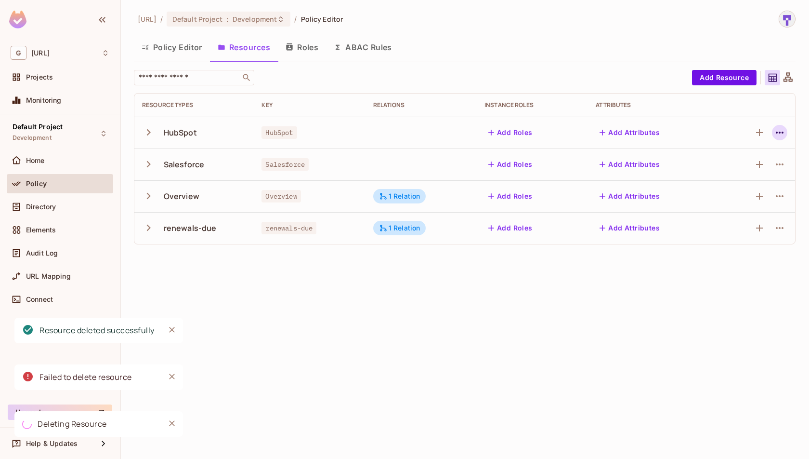
click at [776, 131] on icon "button" at bounding box center [780, 133] width 12 height 12
click at [743, 189] on div "Delete Resource" at bounding box center [741, 191] width 53 height 10
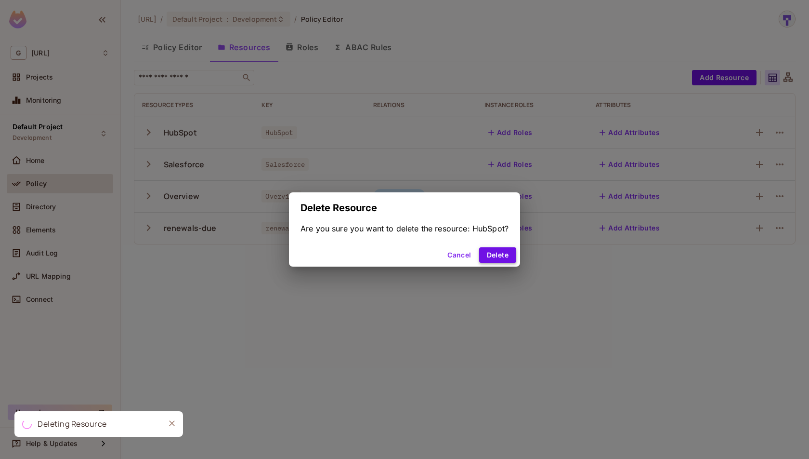
click at [503, 251] on button "Delete" at bounding box center [497, 254] width 37 height 15
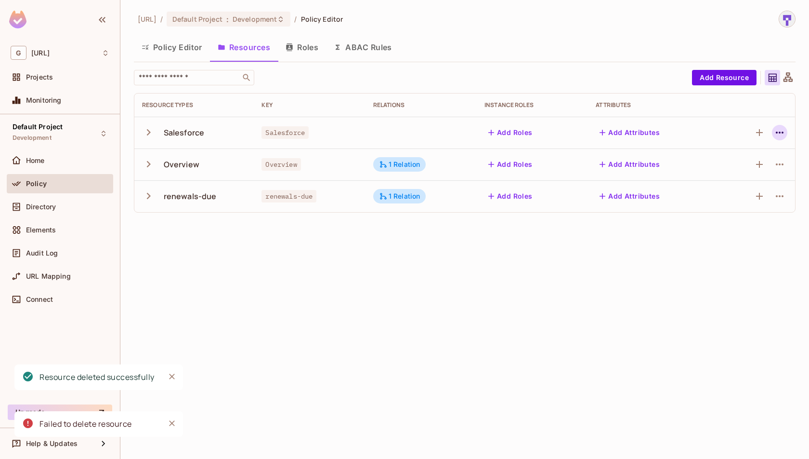
click at [781, 138] on button "button" at bounding box center [779, 132] width 15 height 15
click at [761, 192] on div "Delete Resource" at bounding box center [741, 191] width 53 height 10
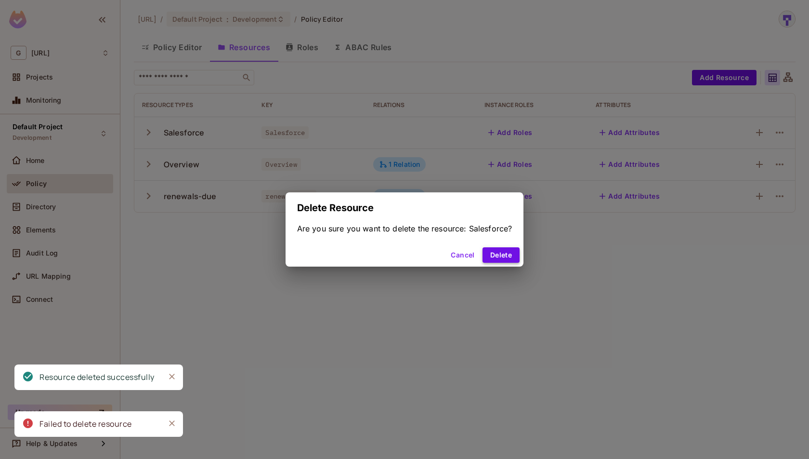
click at [506, 252] on button "Delete" at bounding box center [501, 254] width 37 height 15
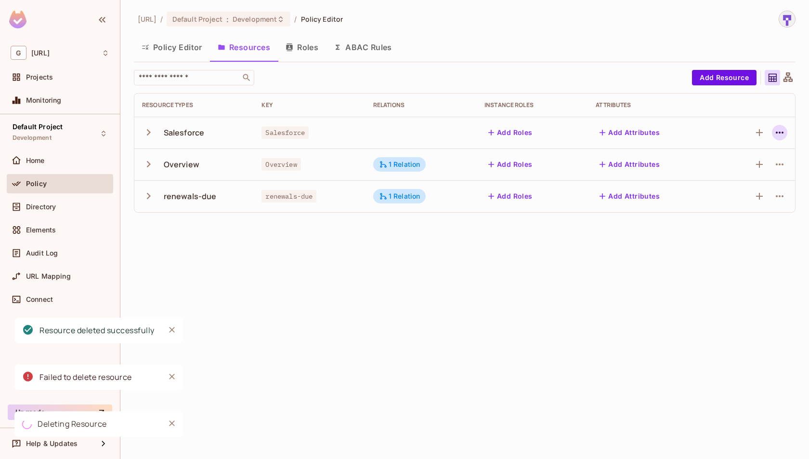
click at [783, 129] on icon "button" at bounding box center [780, 133] width 12 height 12
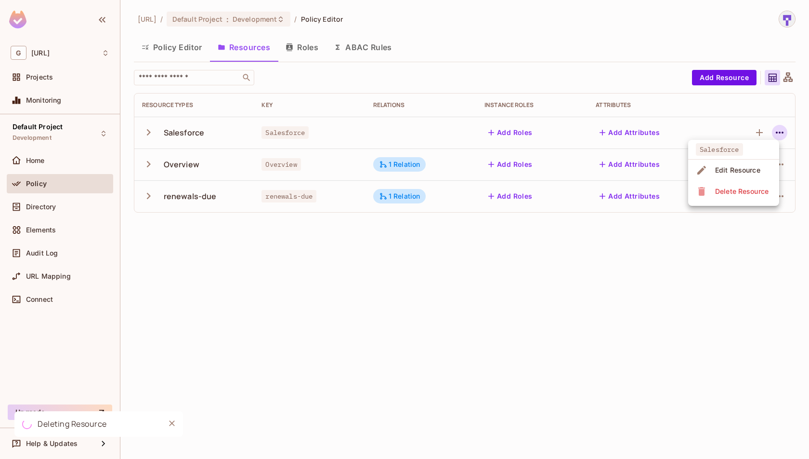
click at [741, 188] on div "Delete Resource" at bounding box center [741, 191] width 53 height 10
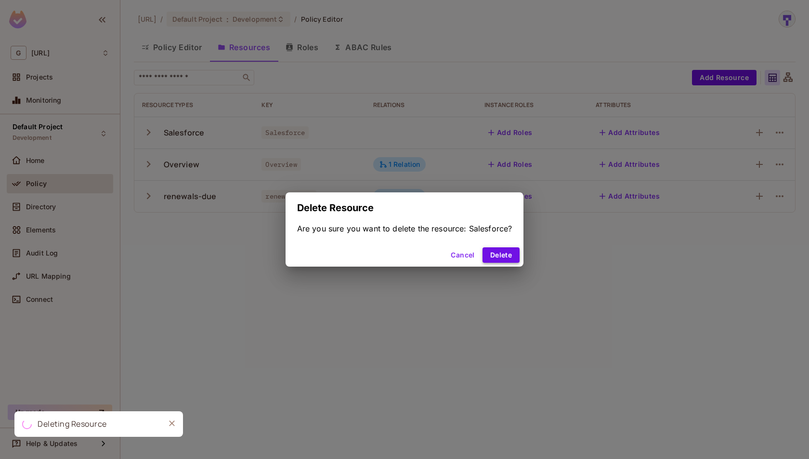
click at [501, 253] on button "Delete" at bounding box center [501, 254] width 37 height 15
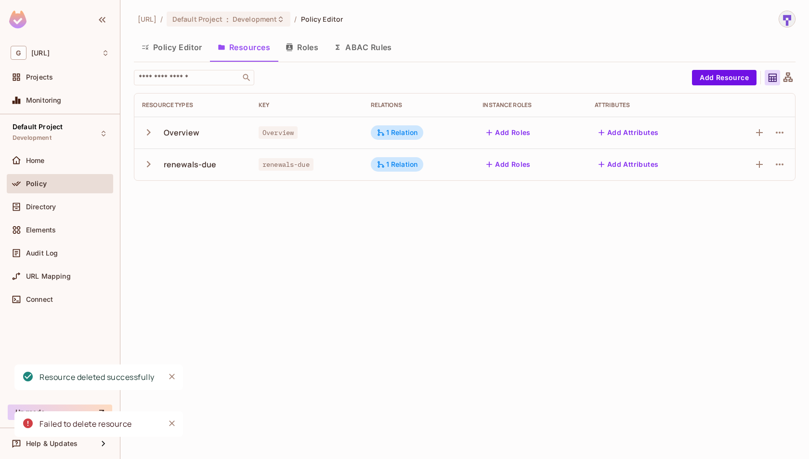
click at [779, 128] on icon "button" at bounding box center [780, 133] width 12 height 12
click at [738, 191] on div "Delete Resource" at bounding box center [741, 191] width 53 height 10
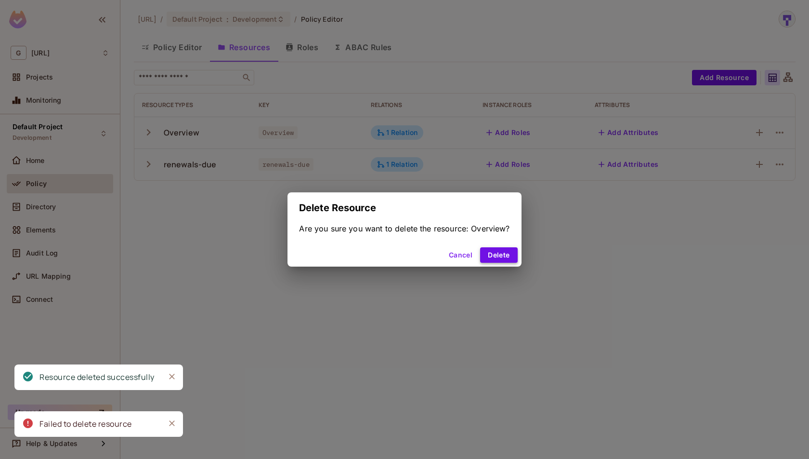
click at [504, 253] on button "Delete" at bounding box center [498, 254] width 37 height 15
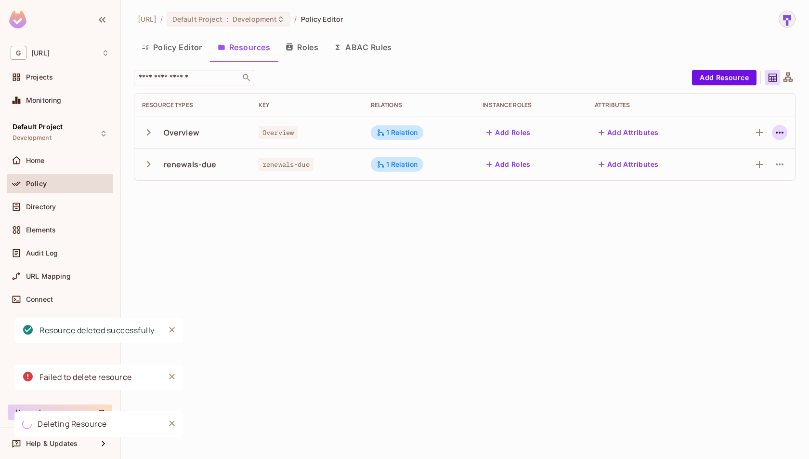
click at [781, 136] on icon "button" at bounding box center [780, 133] width 12 height 12
click at [736, 191] on div "Delete Resource" at bounding box center [741, 191] width 53 height 10
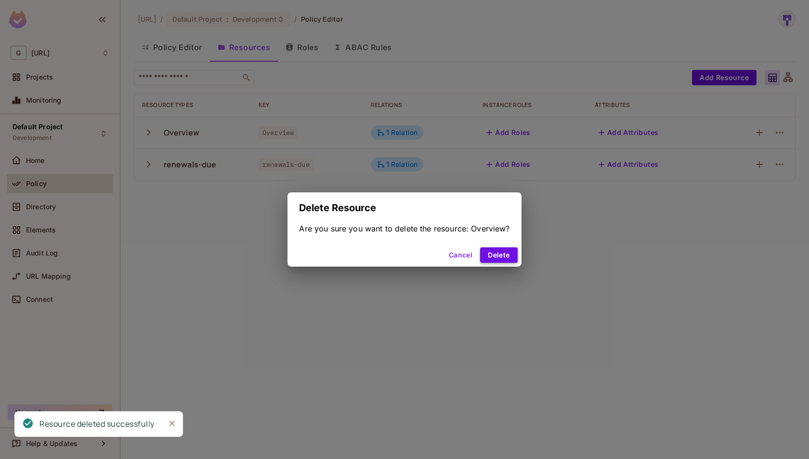
click at [503, 249] on button "Delete" at bounding box center [498, 254] width 37 height 15
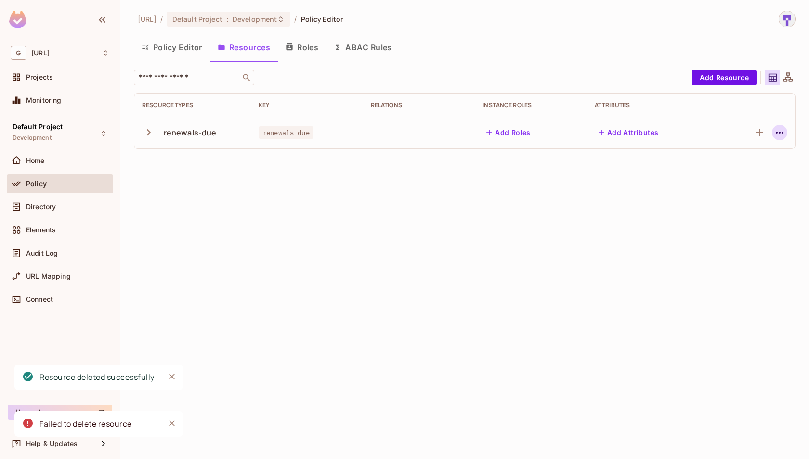
click at [785, 132] on icon "button" at bounding box center [780, 133] width 12 height 12
click at [750, 192] on div "Delete Resource" at bounding box center [741, 191] width 53 height 10
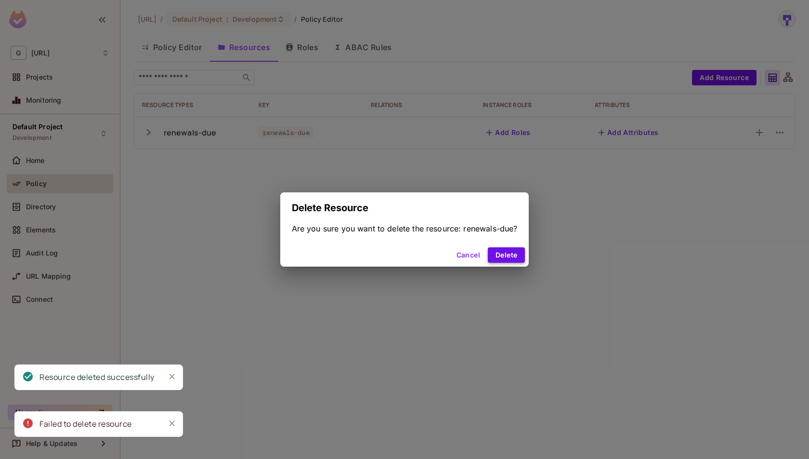
click at [510, 253] on button "Delete" at bounding box center [506, 254] width 37 height 15
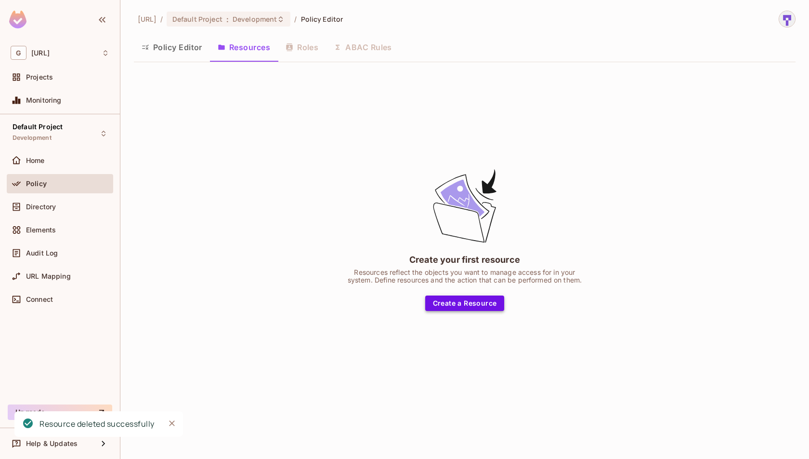
click at [476, 300] on button "Create a Resource" at bounding box center [464, 302] width 79 height 15
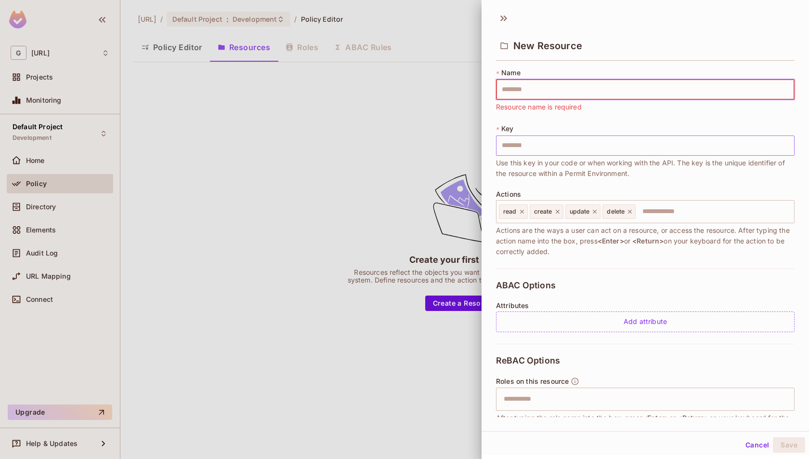
click at [571, 145] on input "text" at bounding box center [645, 145] width 299 height 20
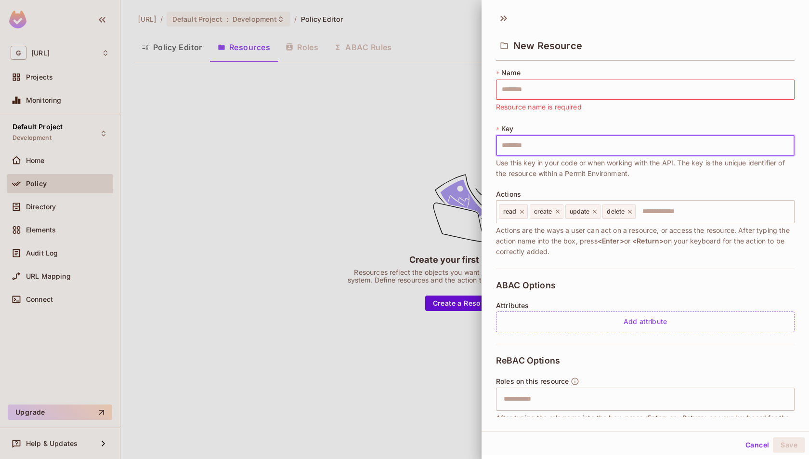
paste input "********"
type input "********"
click at [629, 83] on input "text" at bounding box center [645, 89] width 299 height 20
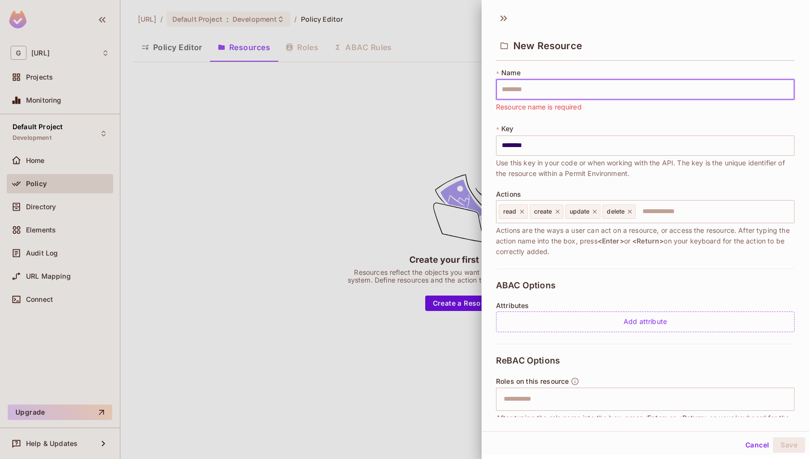
paste input "********"
type input "********"
click at [688, 111] on div "* Name ******** ​ A human-friendly name for your resource" at bounding box center [645, 90] width 299 height 44
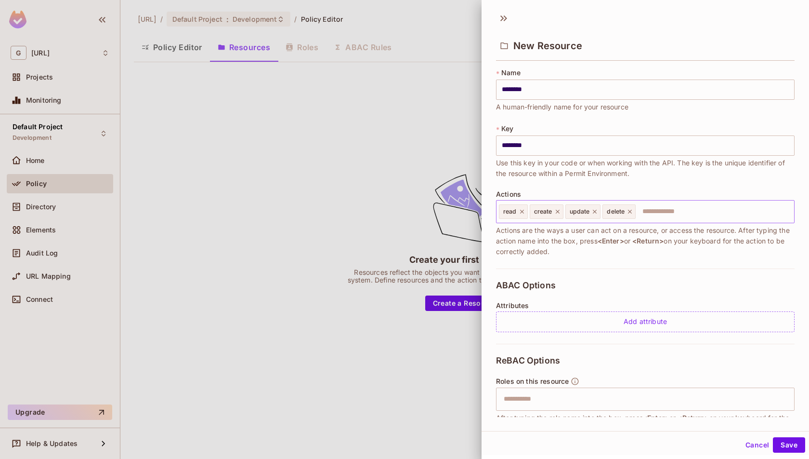
click at [630, 212] on icon at bounding box center [630, 212] width 4 height 4
click at [595, 211] on icon at bounding box center [595, 211] width 7 height 7
click at [556, 212] on icon at bounding box center [557, 211] width 7 height 7
click at [522, 211] on icon at bounding box center [522, 212] width 4 height 4
click at [522, 211] on input "text" at bounding box center [644, 211] width 292 height 19
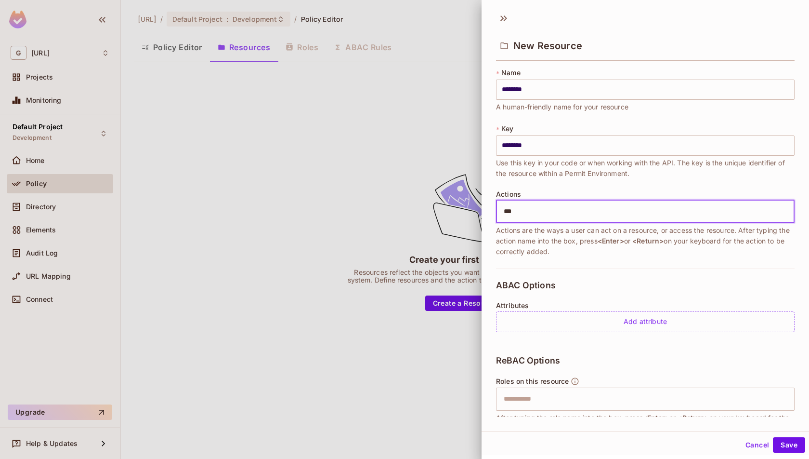
type input "****"
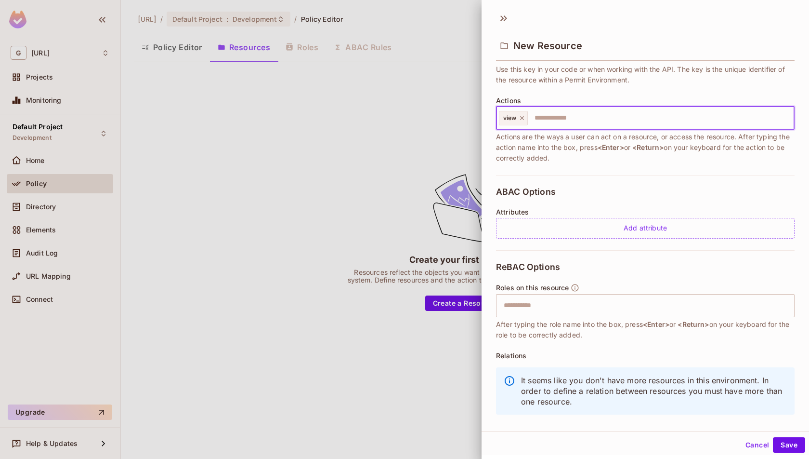
scroll to position [107, 0]
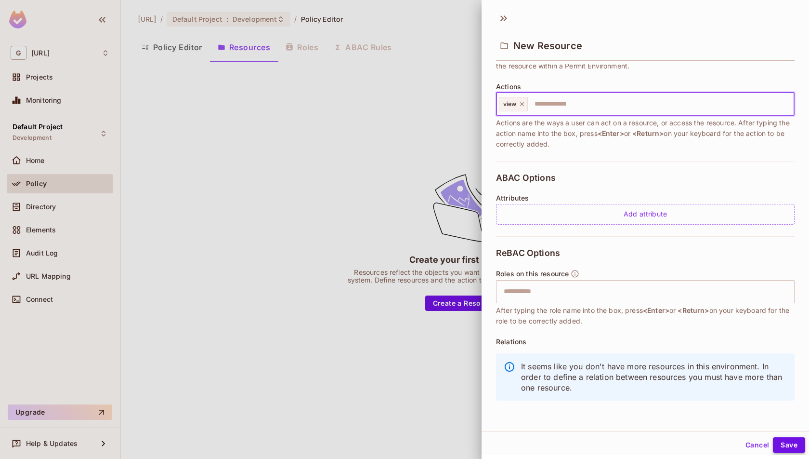
click at [796, 447] on button "Save" at bounding box center [789, 444] width 32 height 15
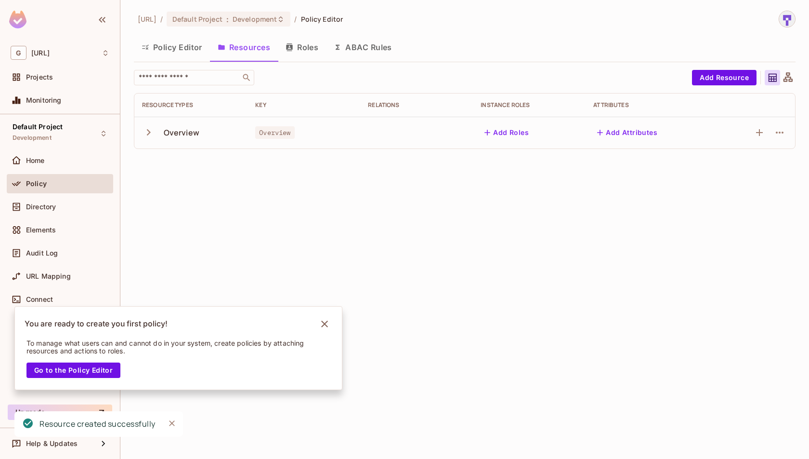
click at [715, 350] on div "[URL] / Default Project : Development / Policy Editor Policy Editor Resources R…" at bounding box center [464, 229] width 689 height 459
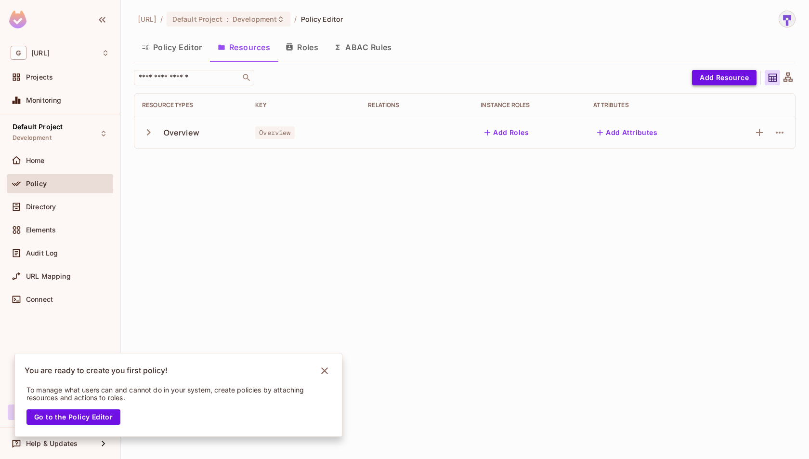
click at [725, 70] on button "Add Resource" at bounding box center [724, 77] width 65 height 15
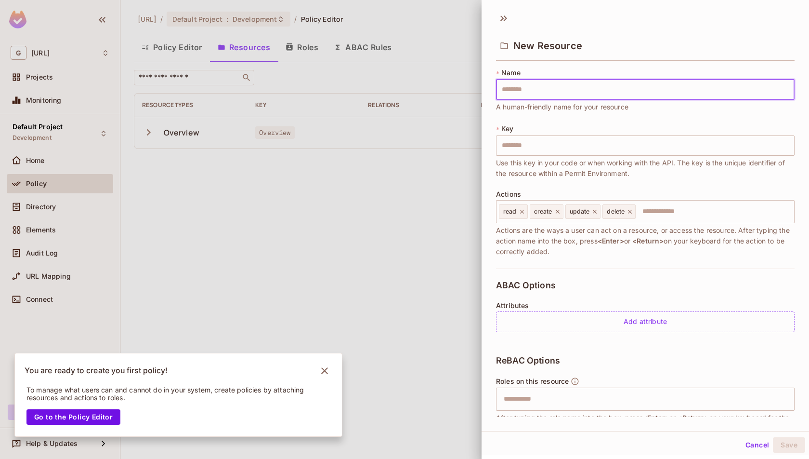
type input "**********"
paste input "text"
type input "******"
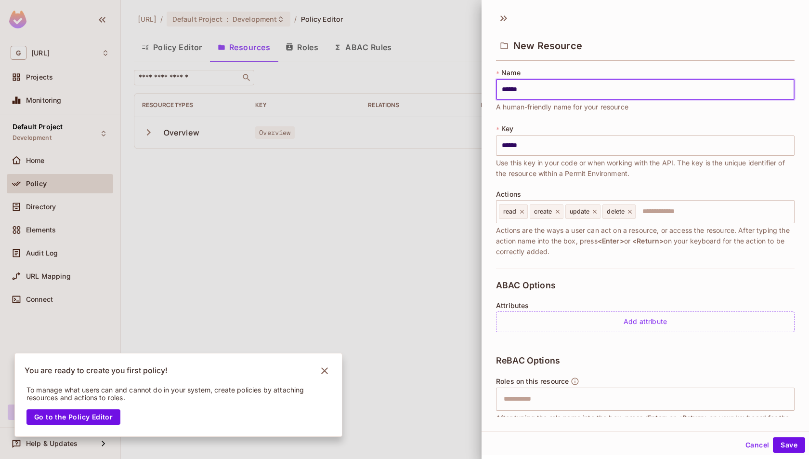
type input "******"
click at [649, 63] on div "New Resource" at bounding box center [646, 37] width 328 height 53
click at [632, 213] on icon at bounding box center [630, 211] width 7 height 7
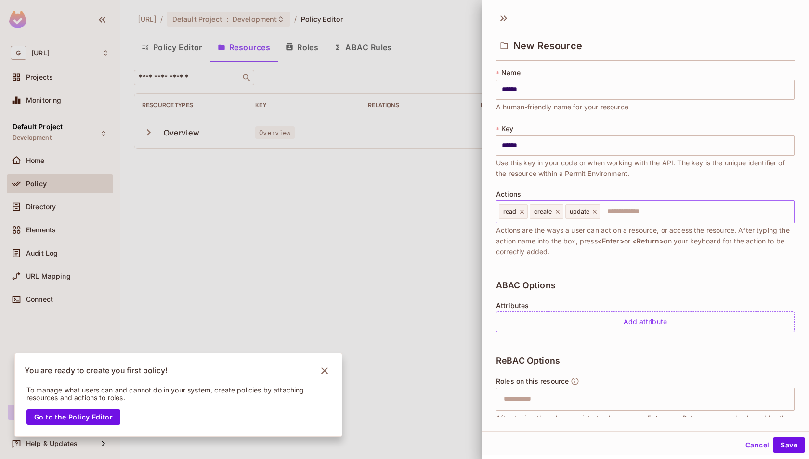
click at [596, 211] on icon at bounding box center [595, 211] width 7 height 7
click at [557, 212] on icon at bounding box center [557, 211] width 7 height 7
click at [524, 211] on icon at bounding box center [522, 211] width 7 height 7
click at [524, 211] on input "text" at bounding box center [644, 211] width 292 height 19
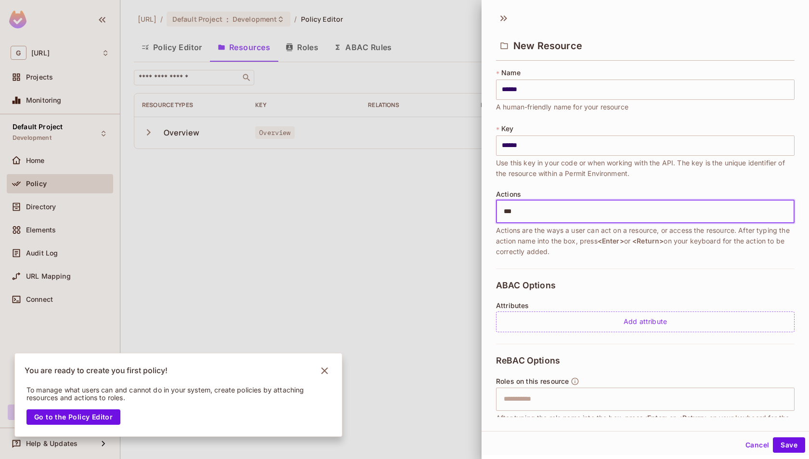
type input "****"
click at [792, 445] on button "Save" at bounding box center [789, 444] width 32 height 15
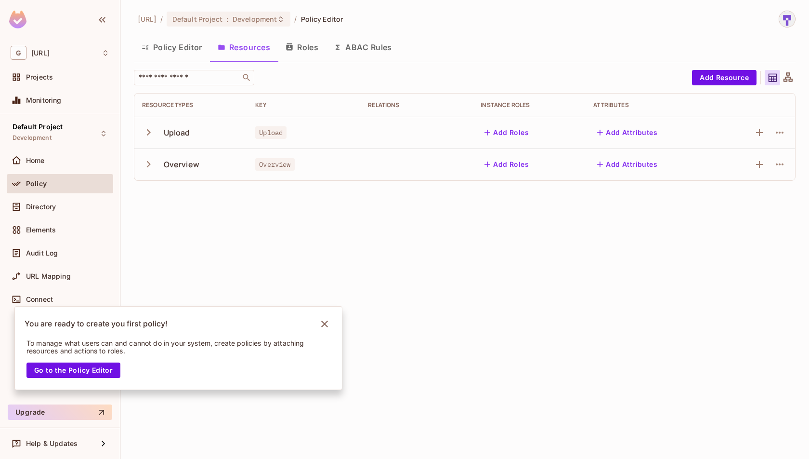
click at [190, 43] on button "Policy Editor" at bounding box center [172, 47] width 76 height 24
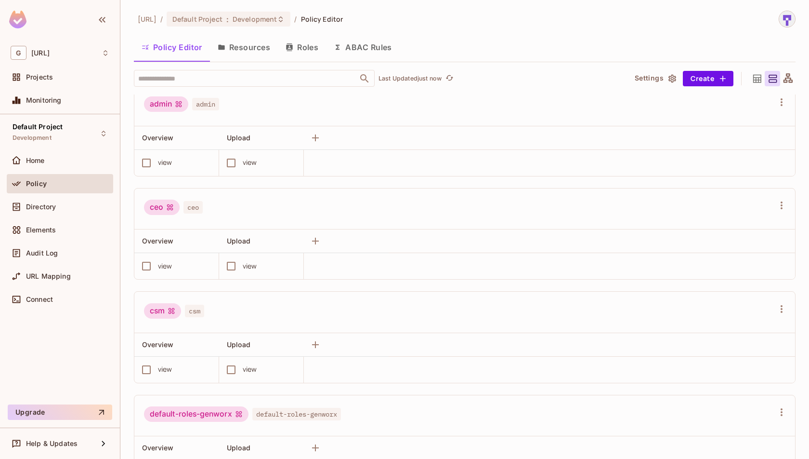
scroll to position [12, 0]
click at [196, 153] on div "view" at bounding box center [173, 161] width 75 height 20
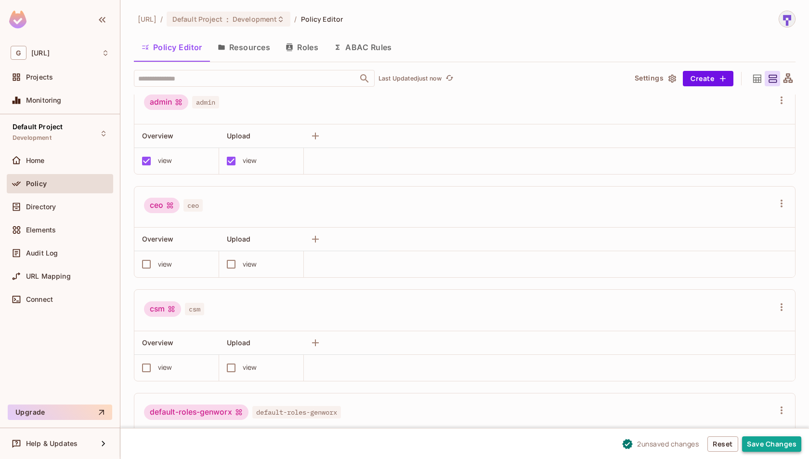
click at [773, 446] on button "Save Changes" at bounding box center [771, 443] width 59 height 15
